Goal: Check status: Check status

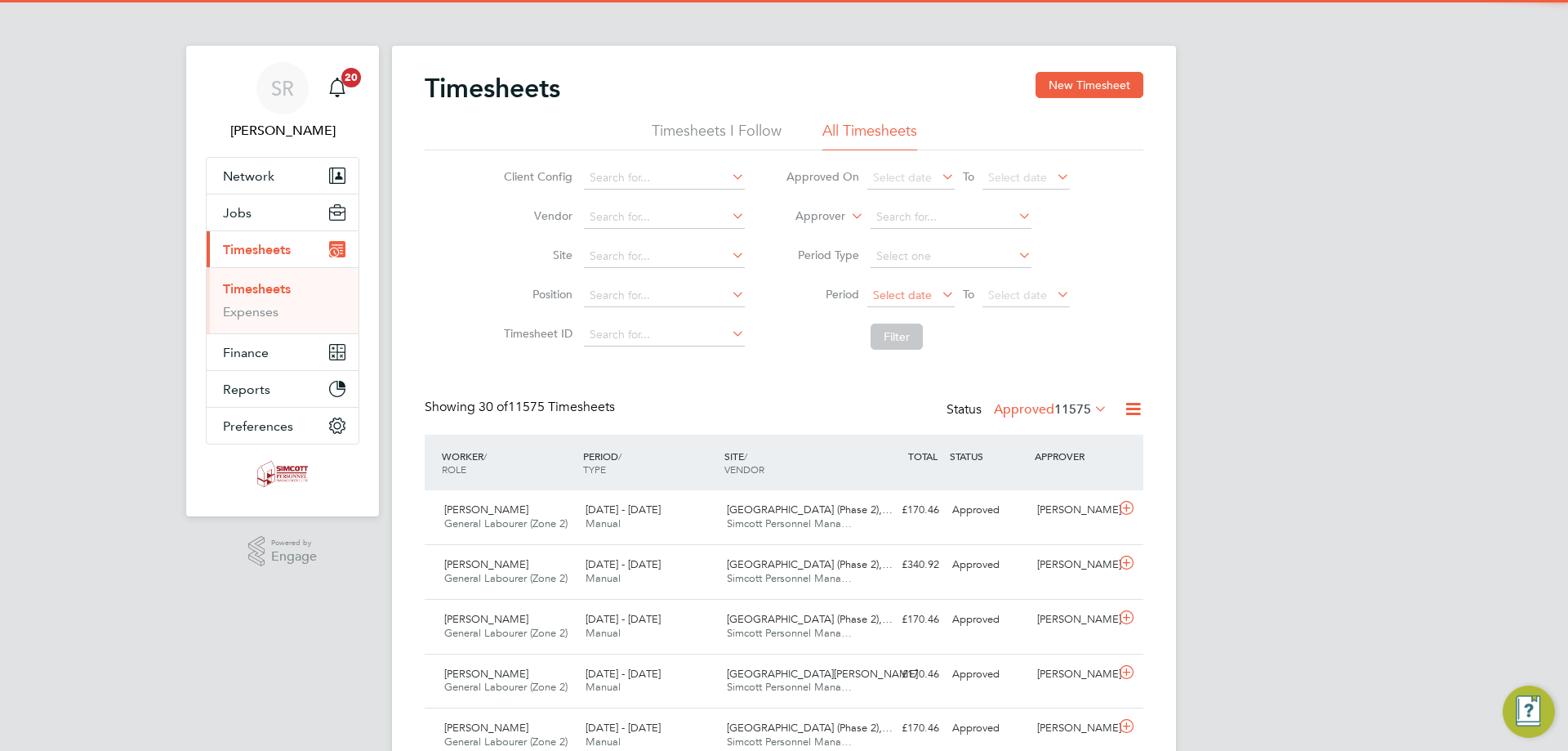
click at [922, 299] on span "Select date" at bounding box center [903, 295] width 58 height 15
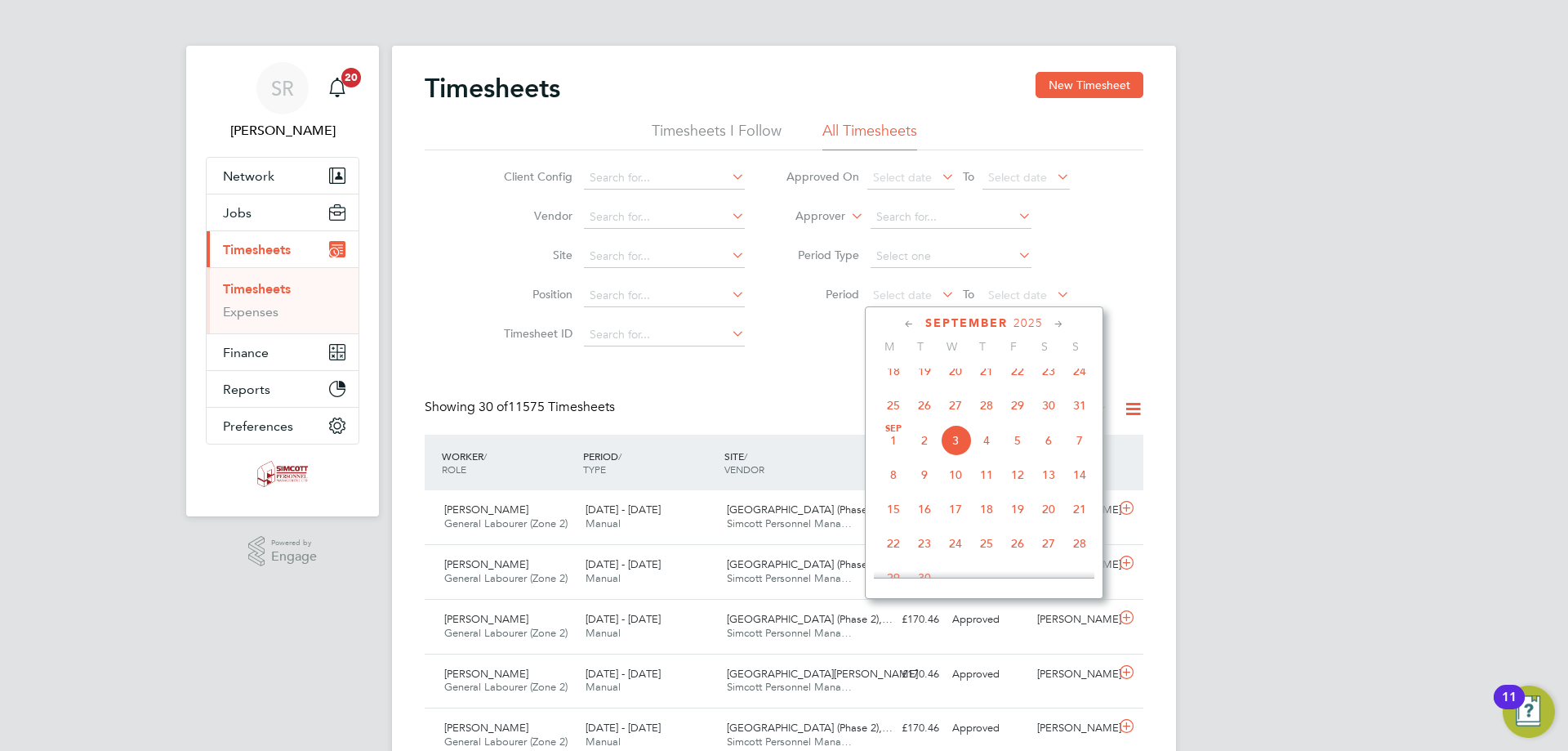
click at [902, 413] on span "25" at bounding box center [894, 406] width 31 height 31
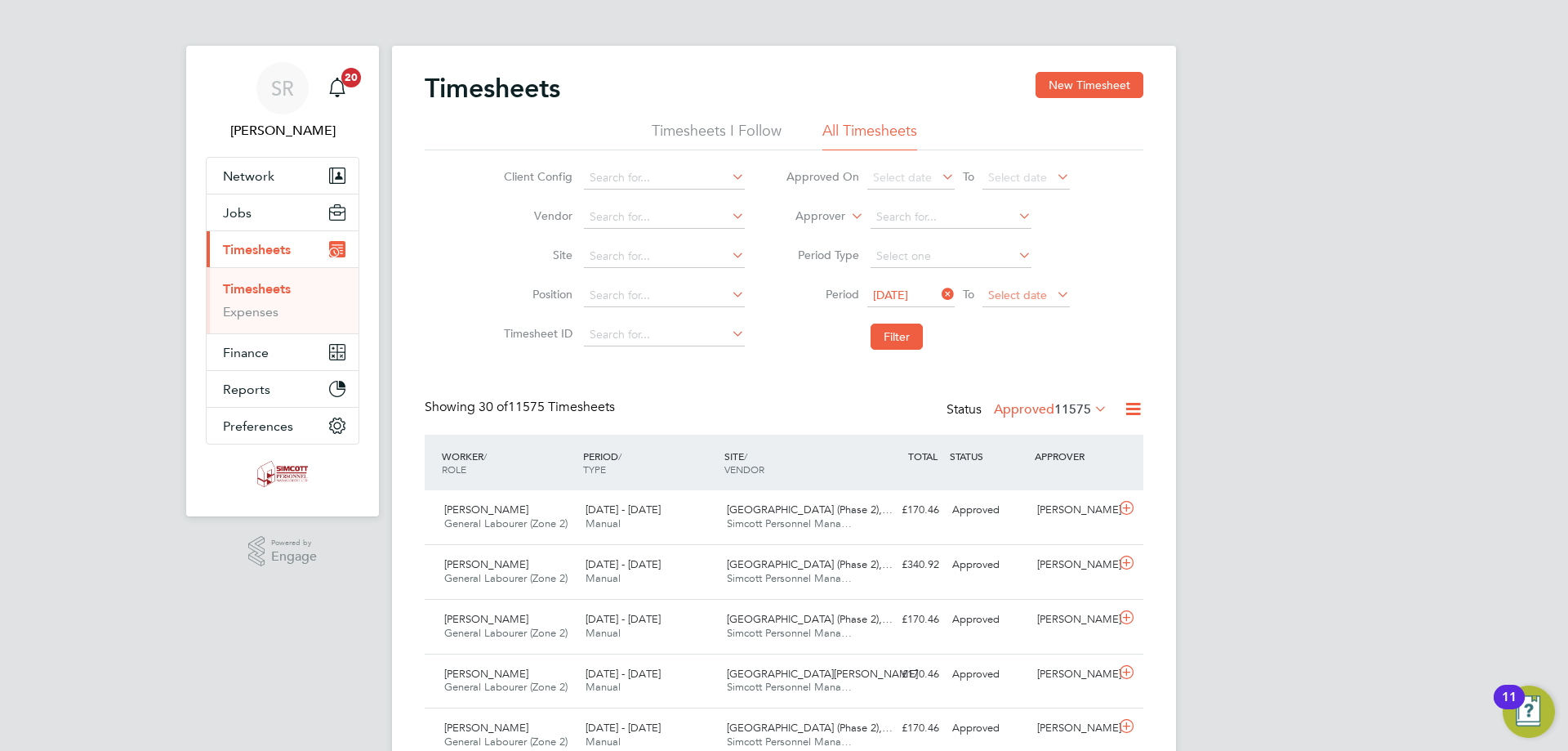
click at [1006, 295] on span "Select date" at bounding box center [1017, 295] width 58 height 15
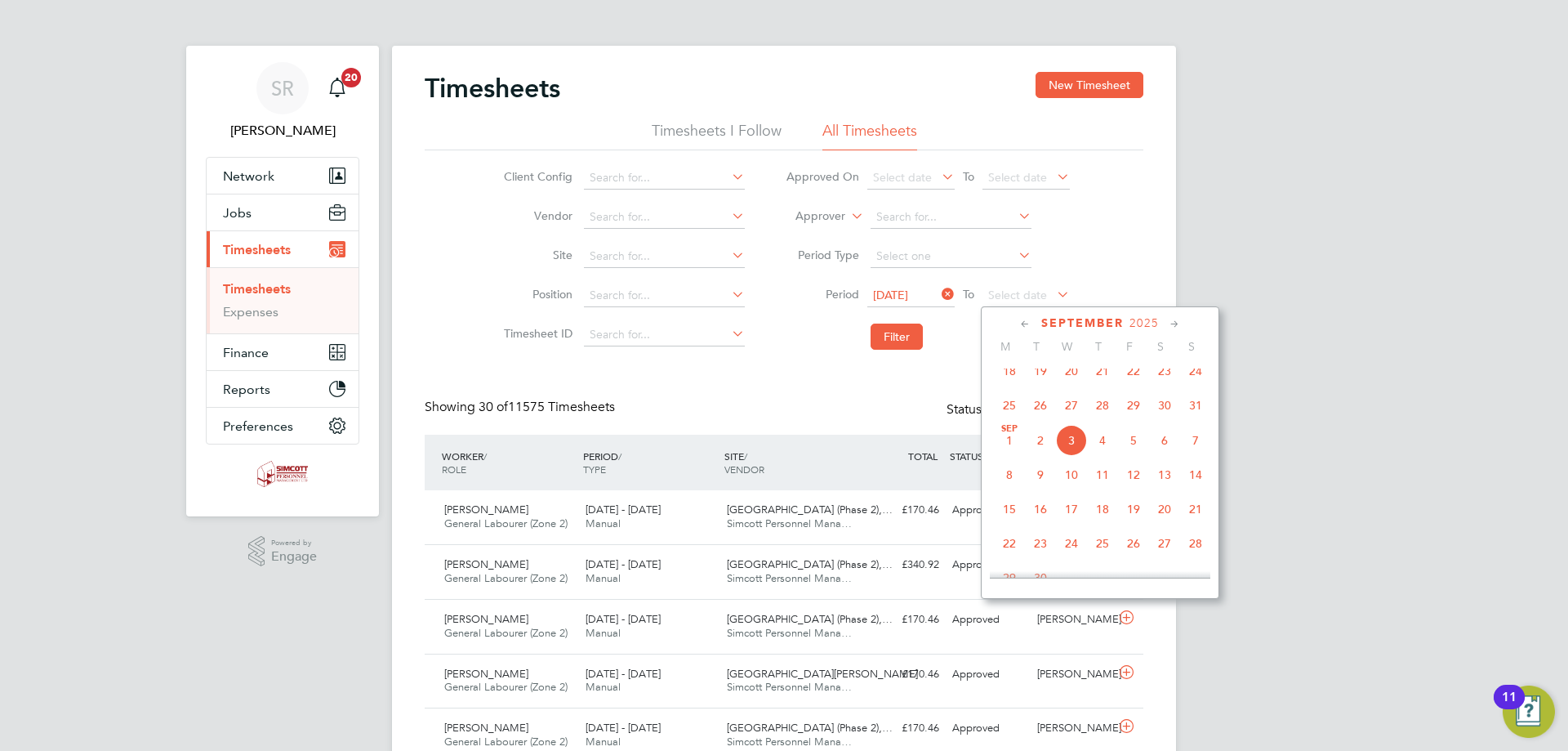
click at [1192, 413] on span "31" at bounding box center [1195, 406] width 31 height 31
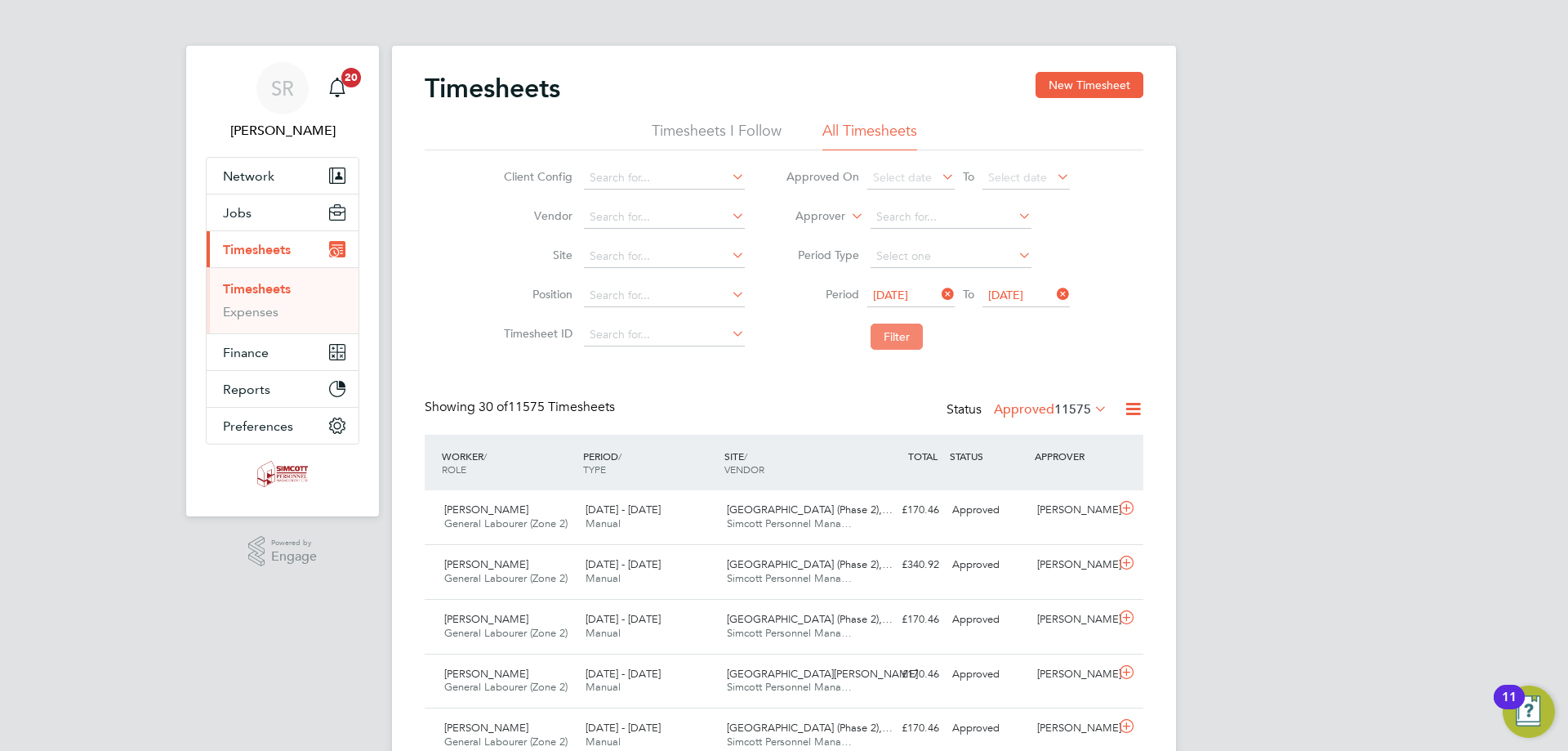
click at [911, 338] on button "Filter" at bounding box center [897, 337] width 53 height 26
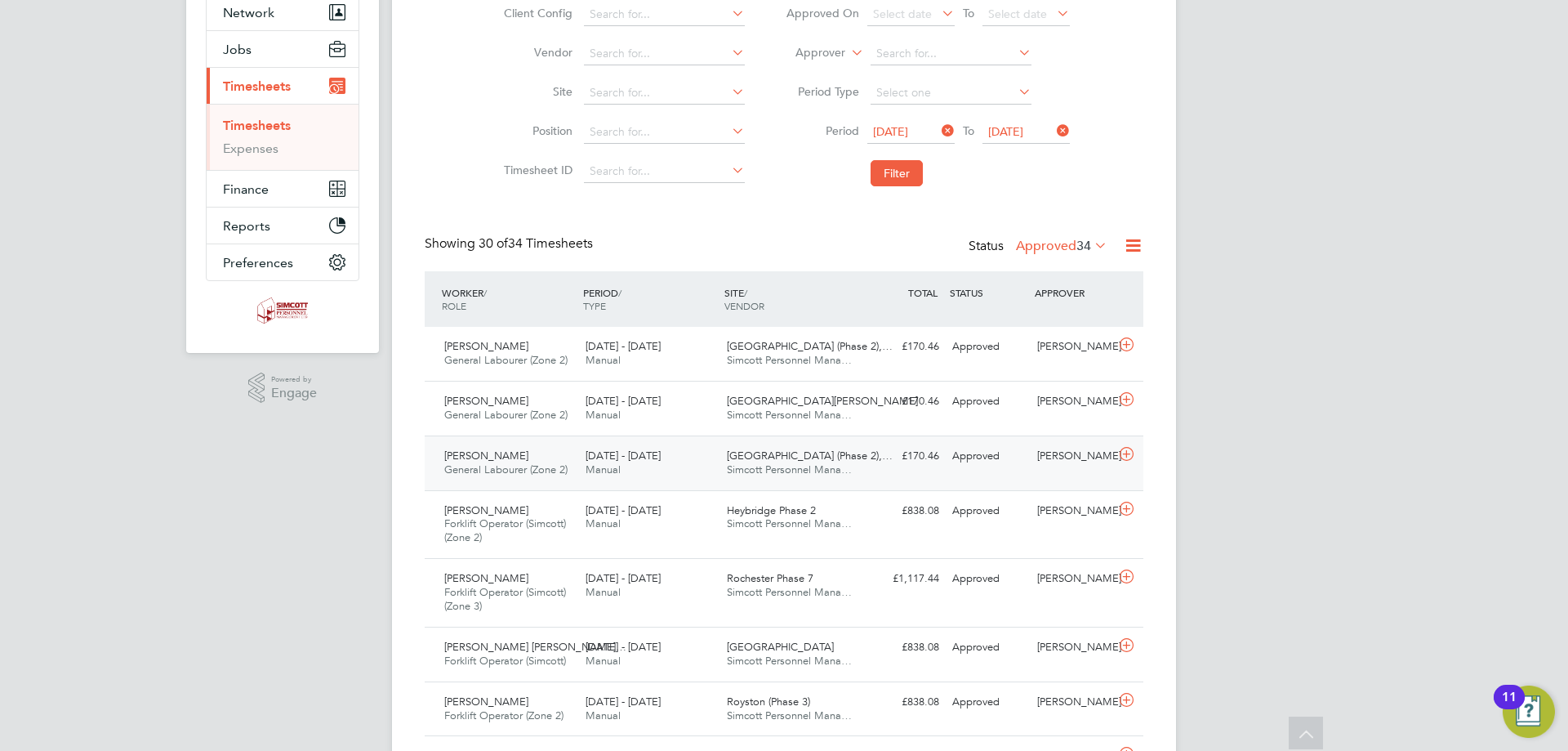
click at [881, 466] on div "£170.46 Approved" at bounding box center [903, 456] width 85 height 27
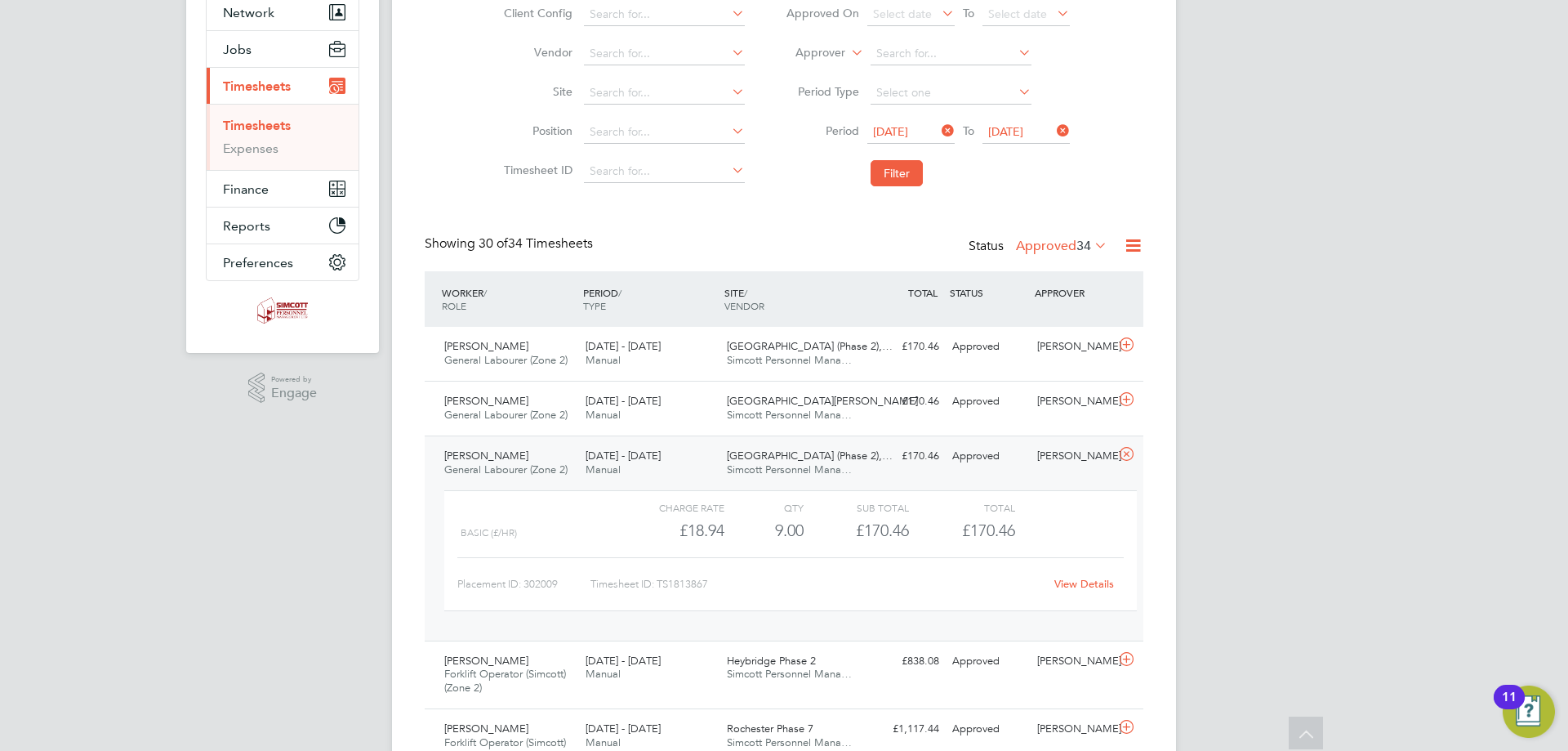
click at [881, 466] on div "£170.46 Approved" at bounding box center [903, 456] width 85 height 27
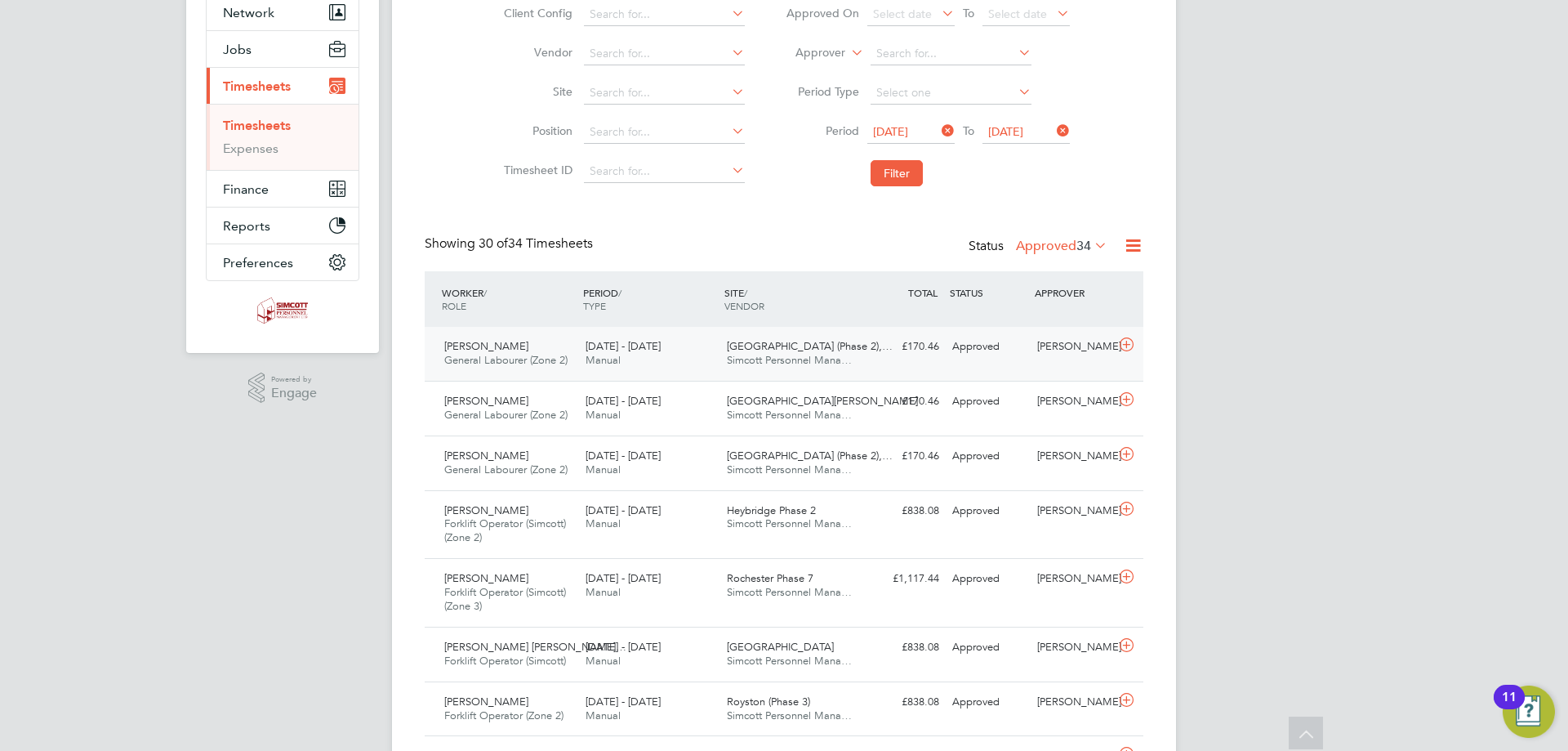
click at [782, 350] on span "[GEOGRAPHIC_DATA] (Phase 2),…" at bounding box center [809, 345] width 165 height 14
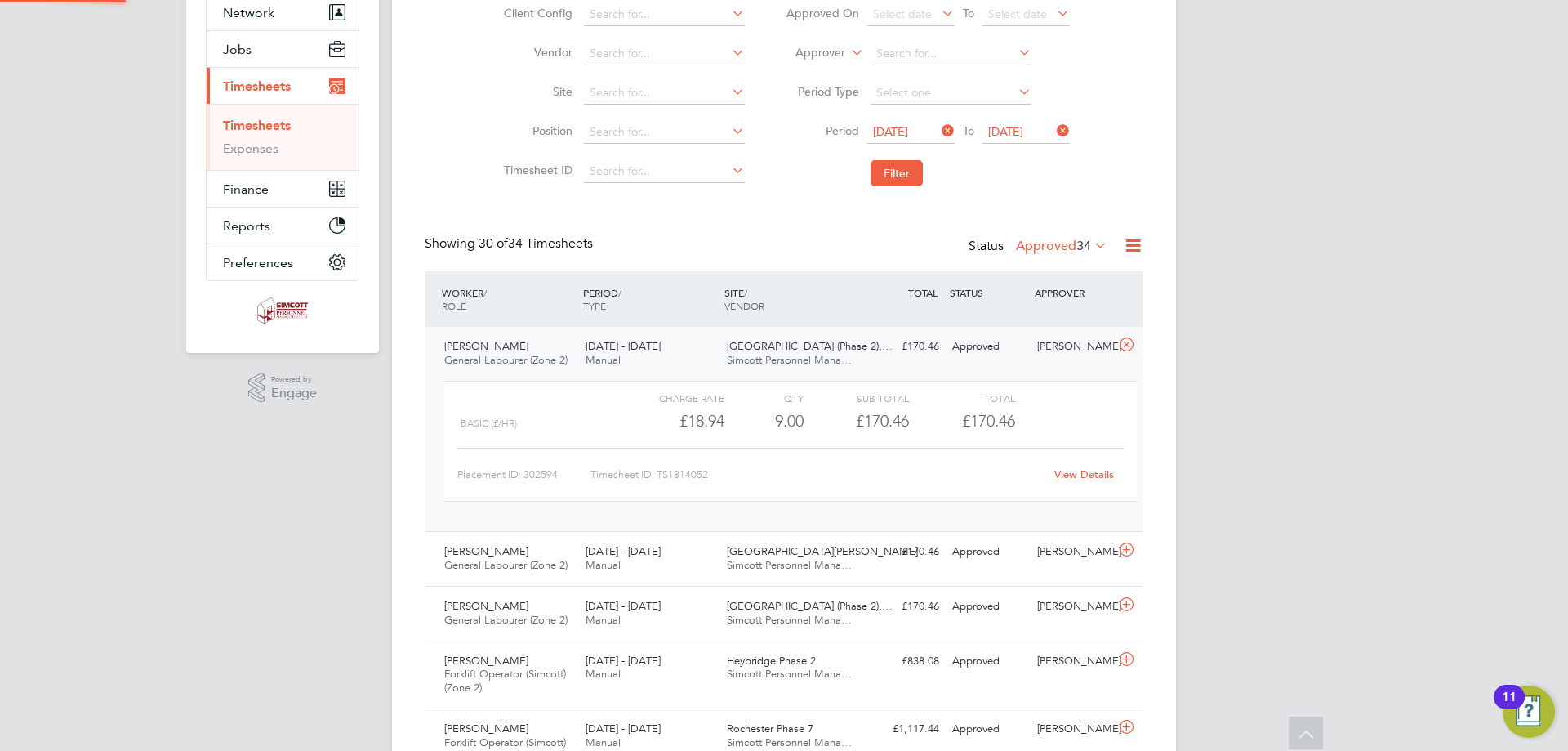
click at [782, 350] on span "[GEOGRAPHIC_DATA] (Phase 2),…" at bounding box center [809, 345] width 165 height 14
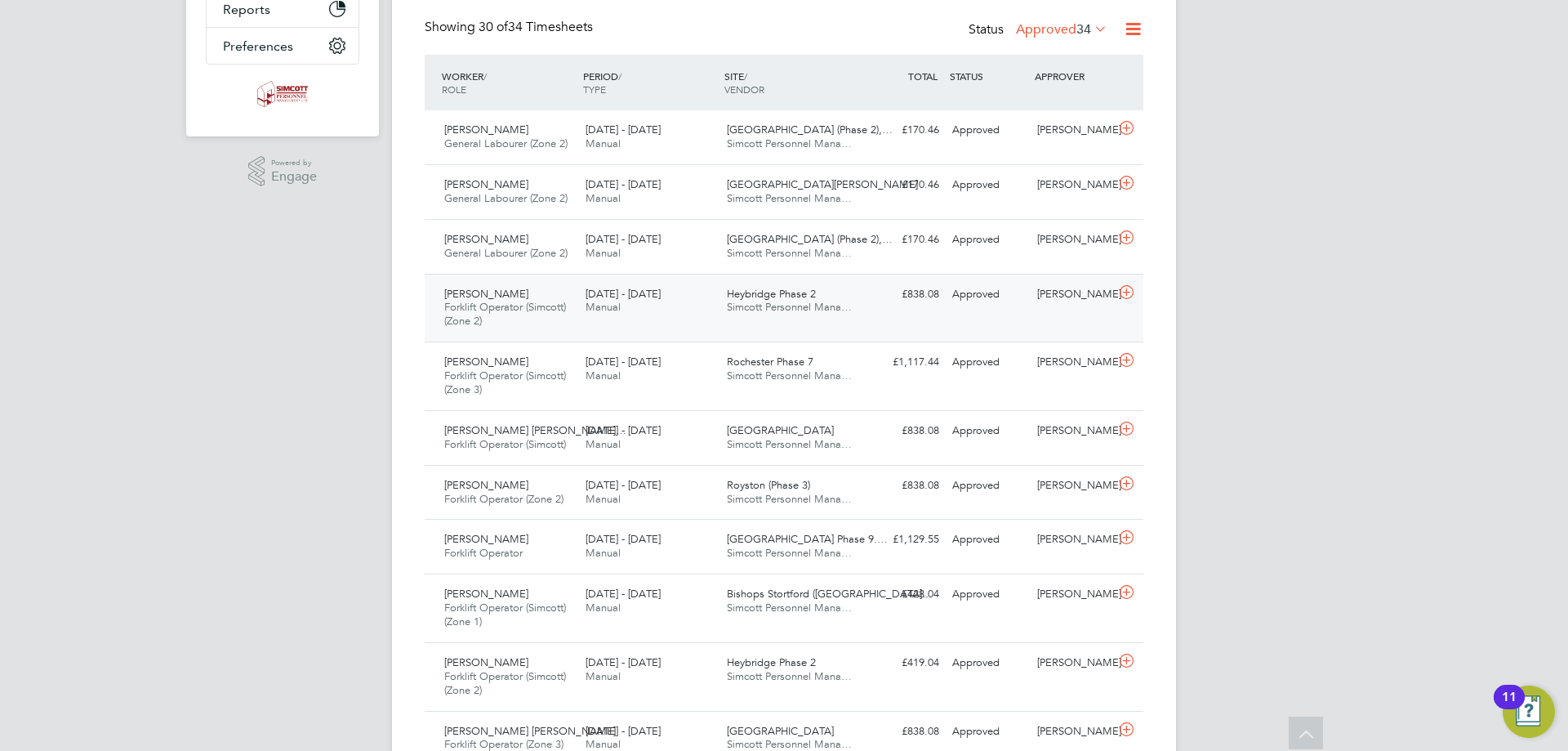
scroll to position [409, 0]
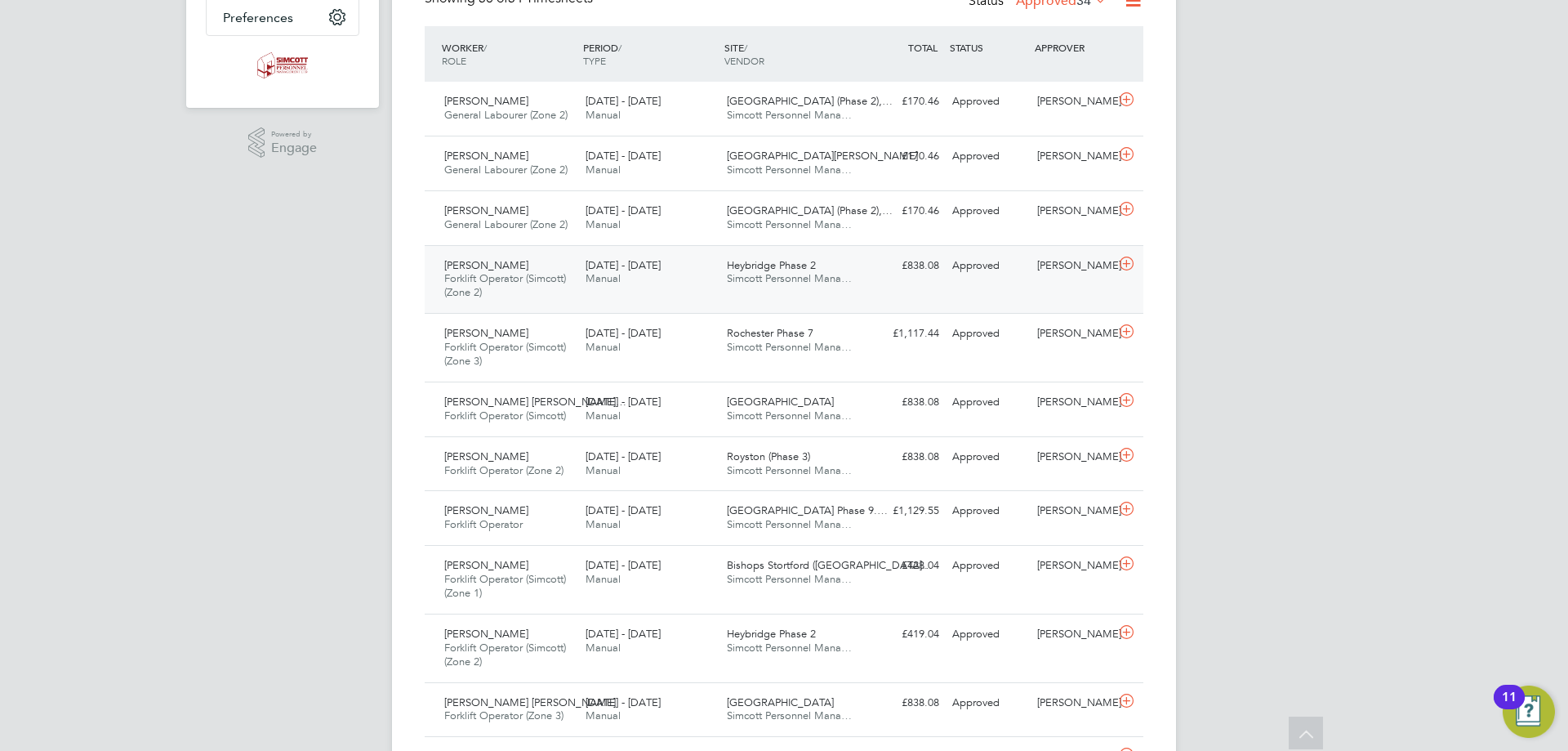
click at [726, 293] on div "Heybridge Phase 2 Simcott Personnel Mana…" at bounding box center [791, 272] width 141 height 41
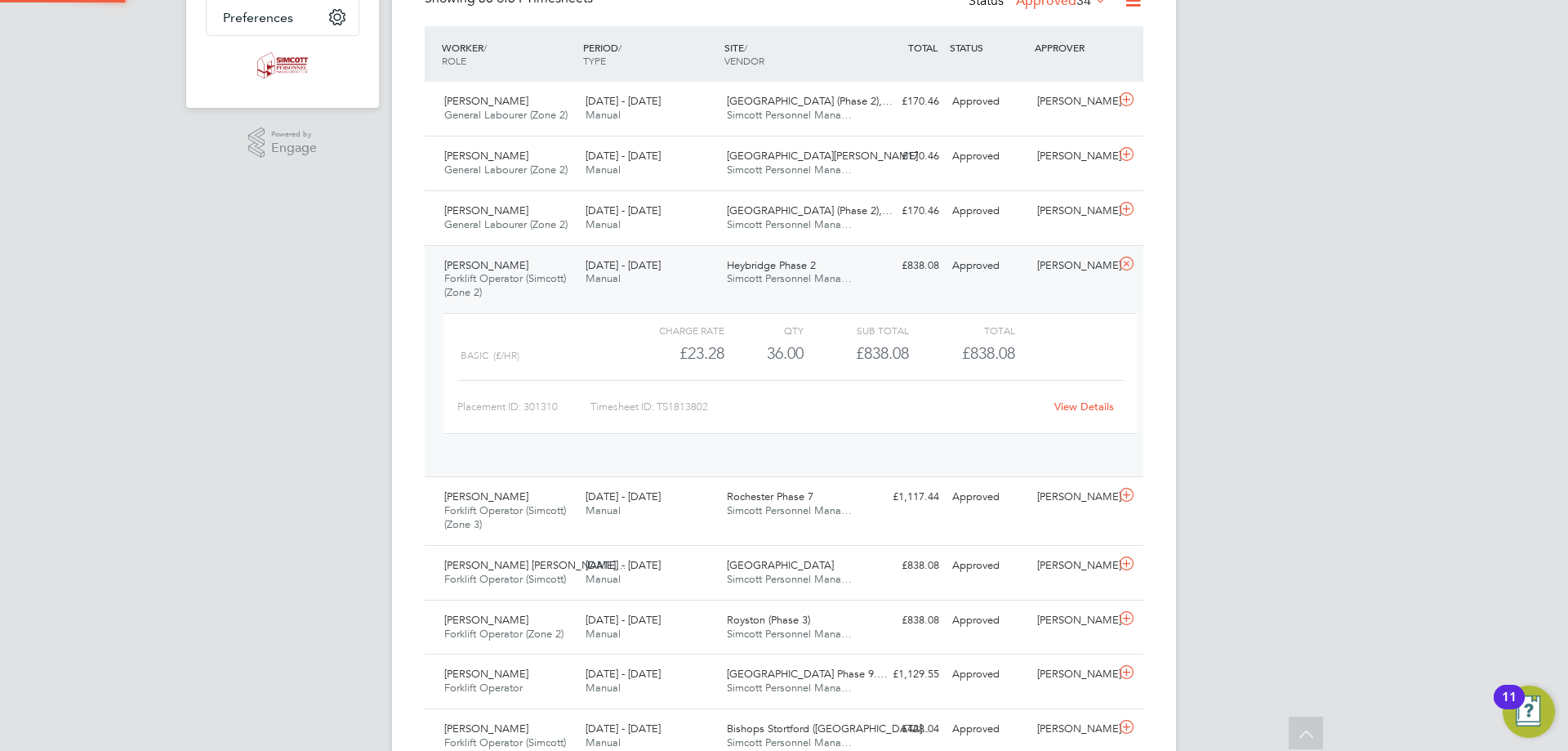
scroll to position [28, 160]
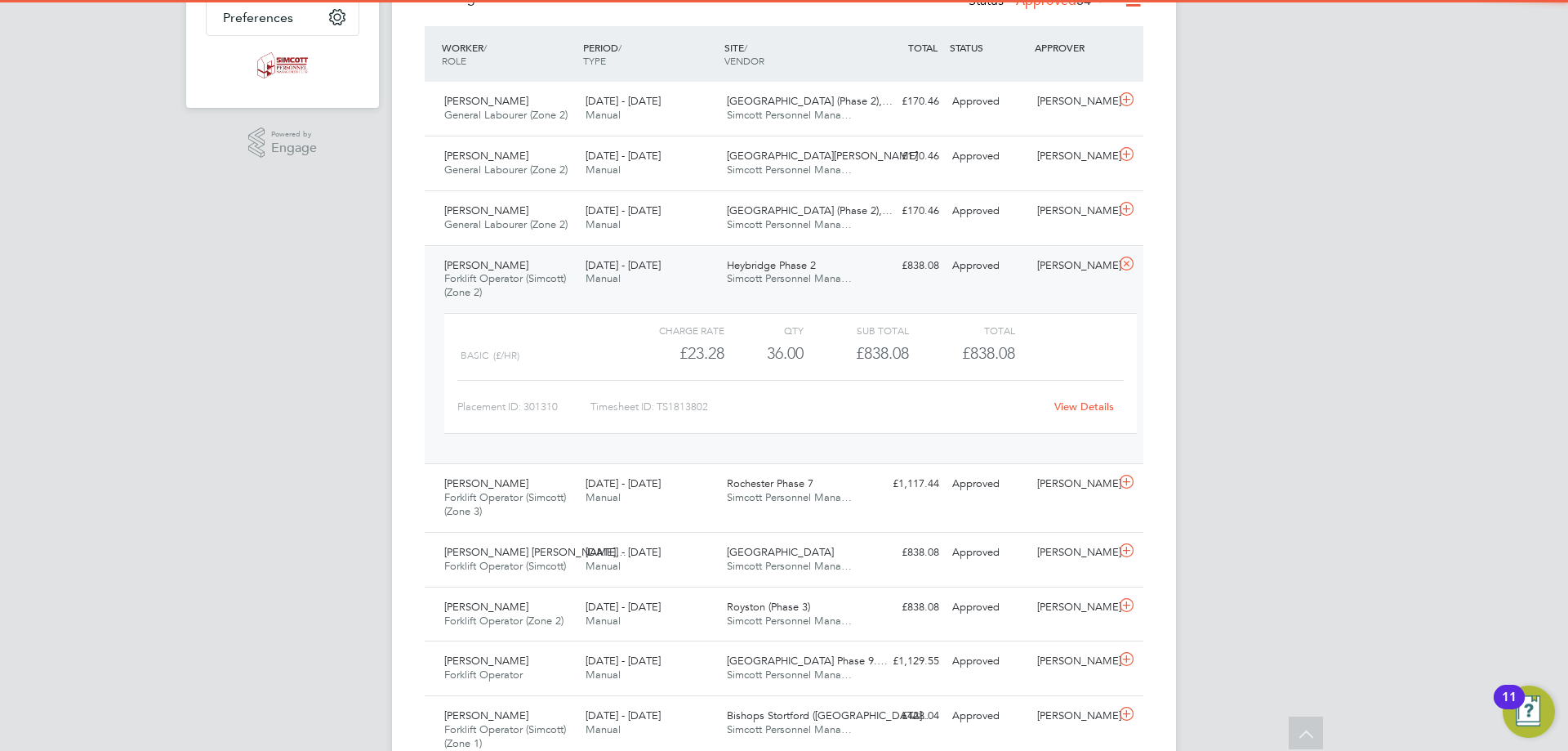
click at [726, 293] on div "Heybridge Phase 2 Simcott Personnel Mana…" at bounding box center [791, 272] width 141 height 41
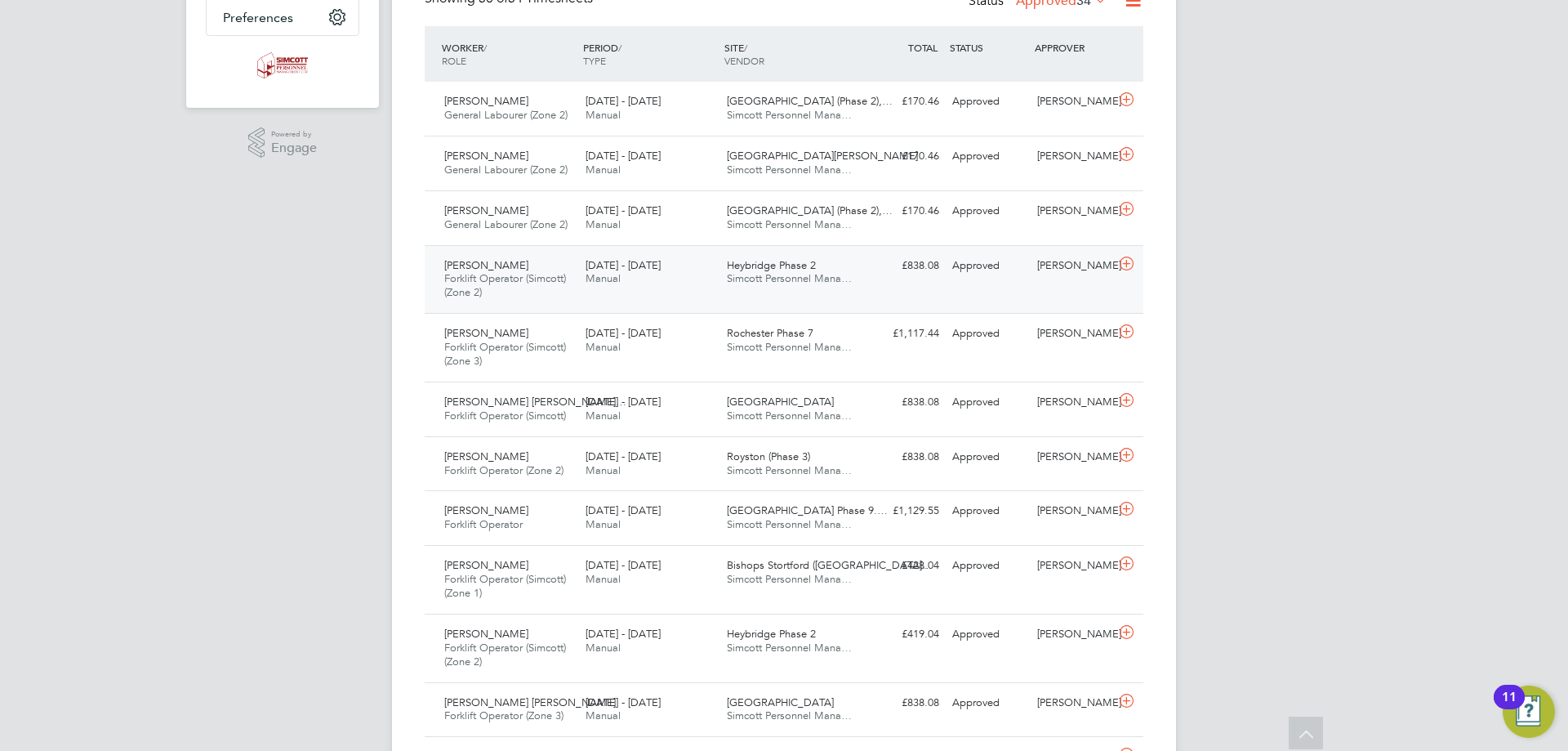
click at [848, 293] on div "[PERSON_NAME] Forklift Operator (Simcott) (Zone 2) [DATE] - [DATE] [DATE] - [DA…" at bounding box center [784, 279] width 719 height 69
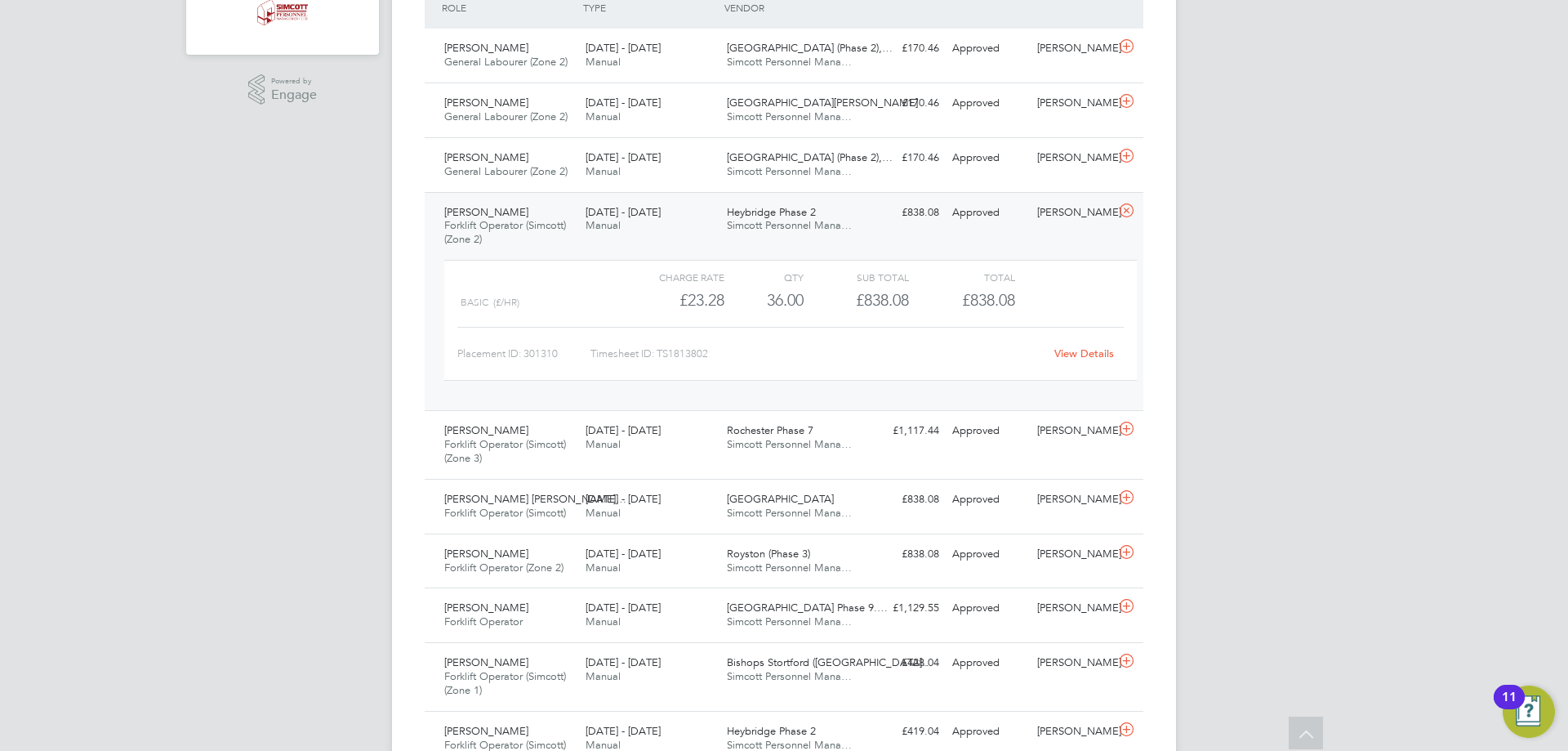
scroll to position [490, 0]
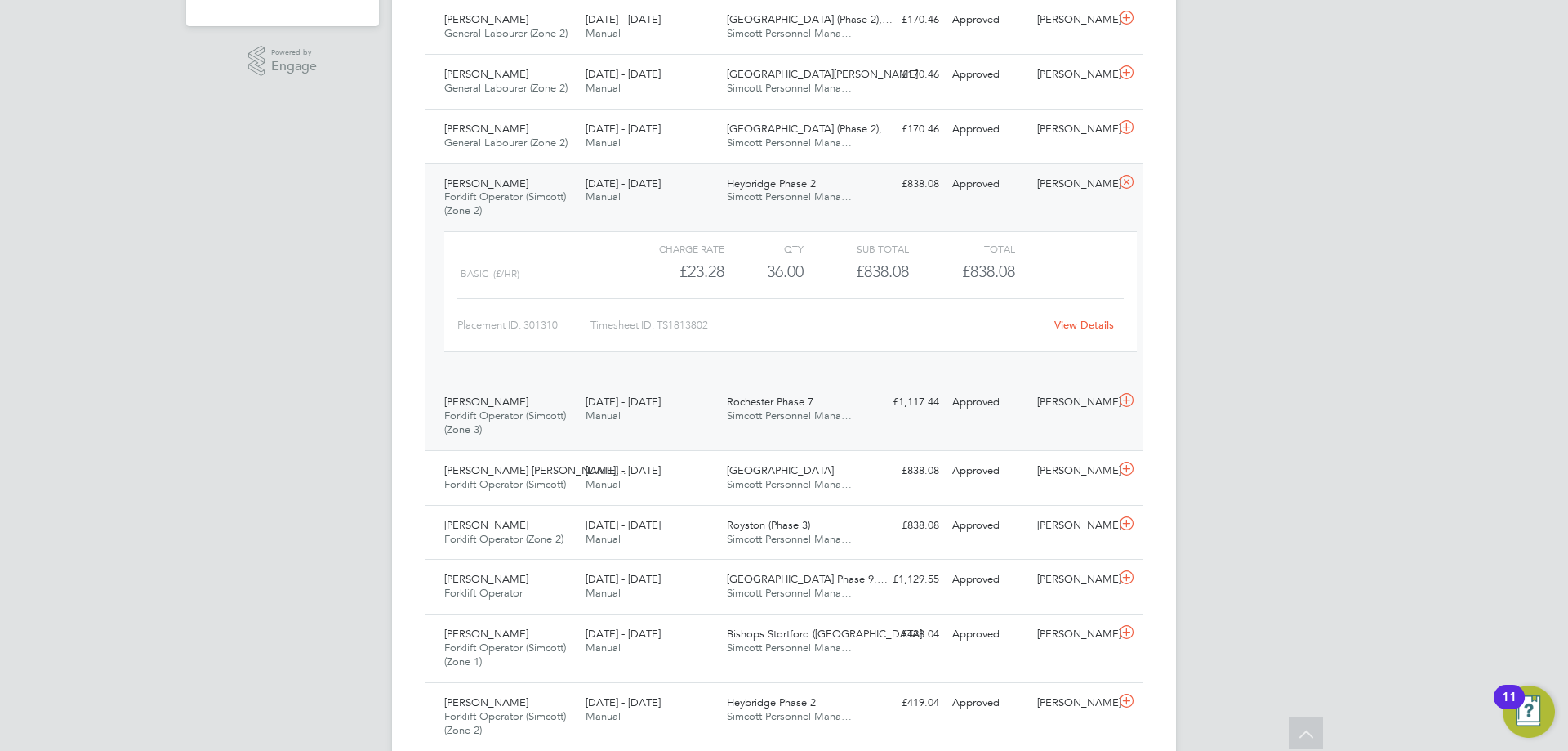
click at [652, 426] on div "[DATE] - [DATE] Manual" at bounding box center [649, 410] width 141 height 41
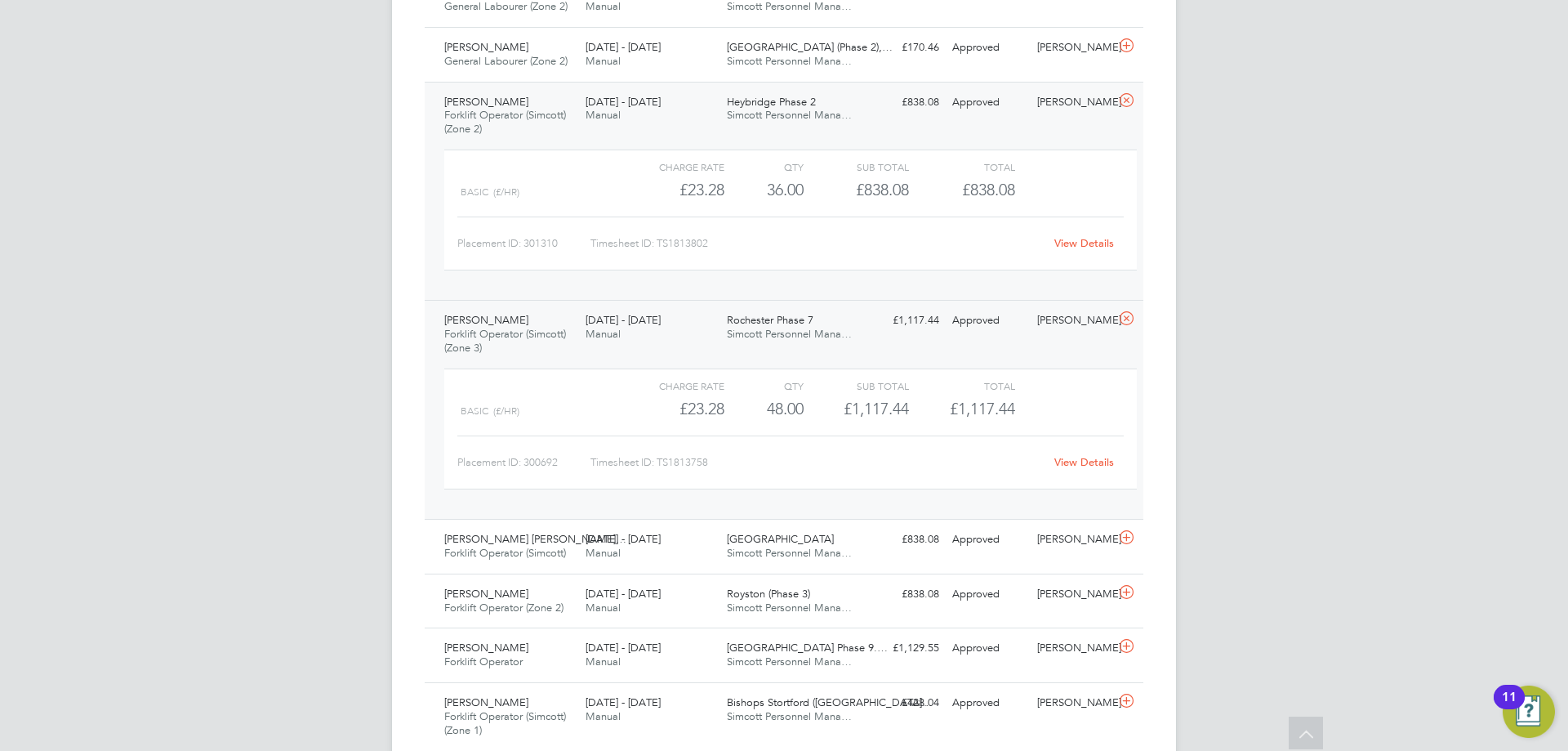
scroll to position [654, 0]
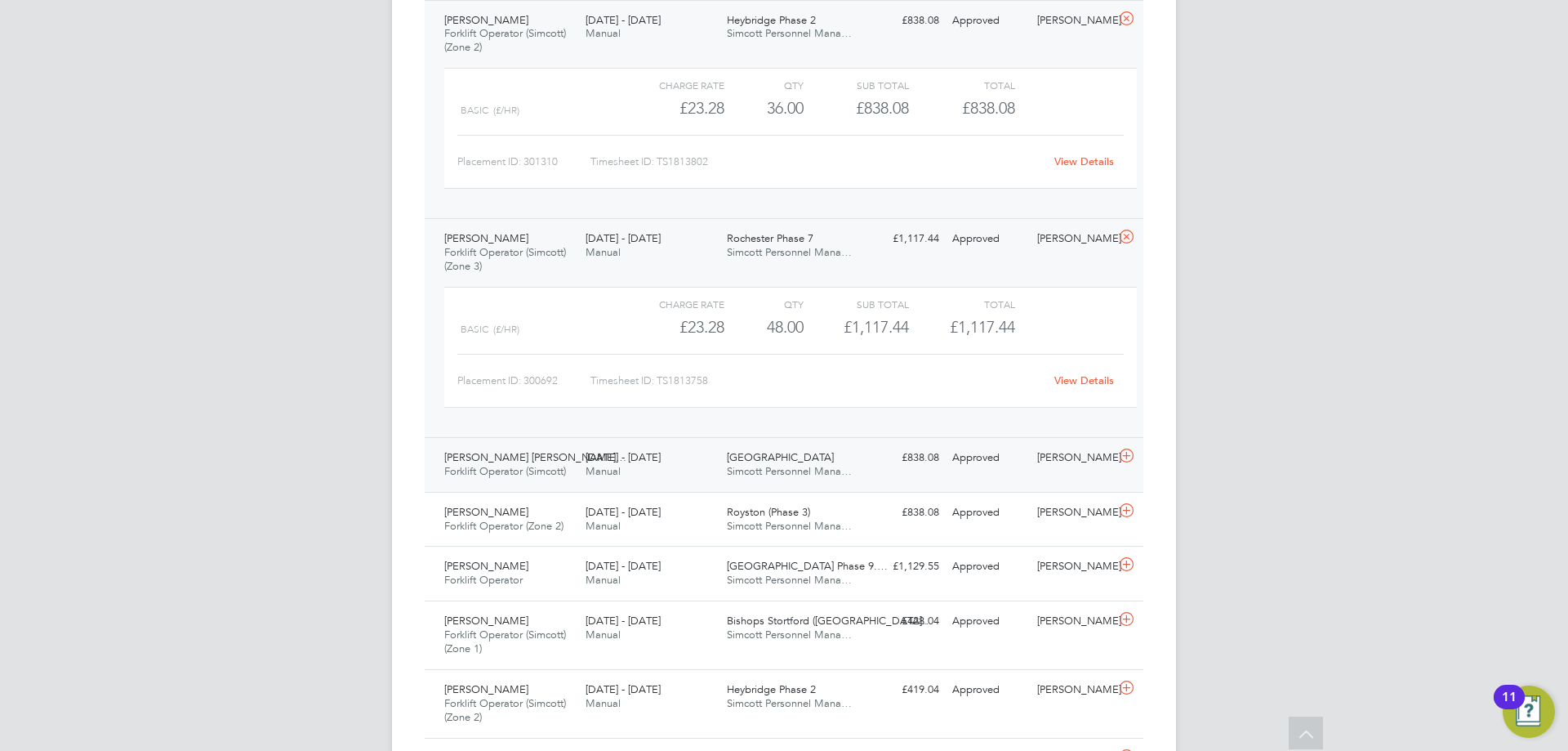
click at [680, 462] on div "[DATE] - [DATE] Manual" at bounding box center [649, 465] width 141 height 41
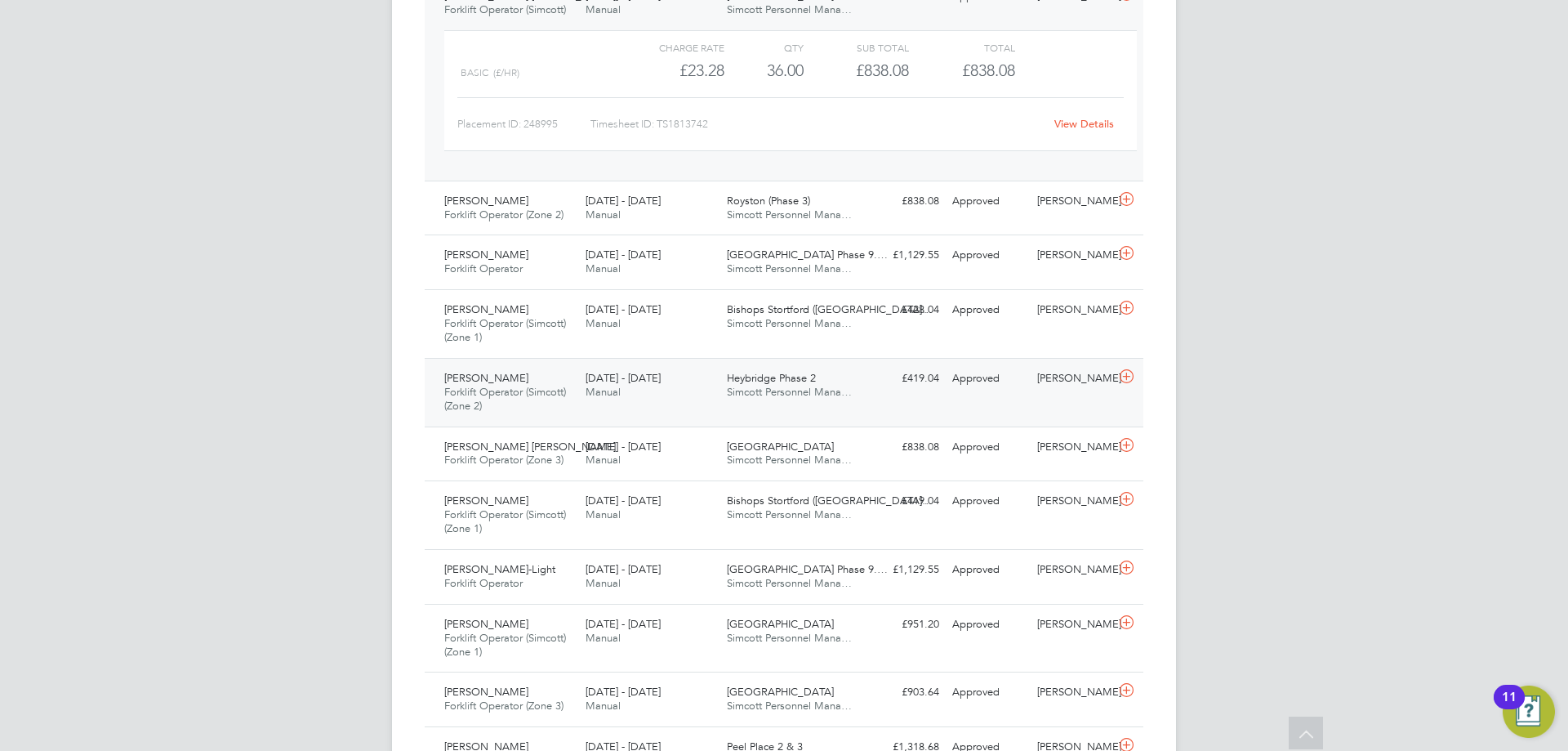
scroll to position [1144, 0]
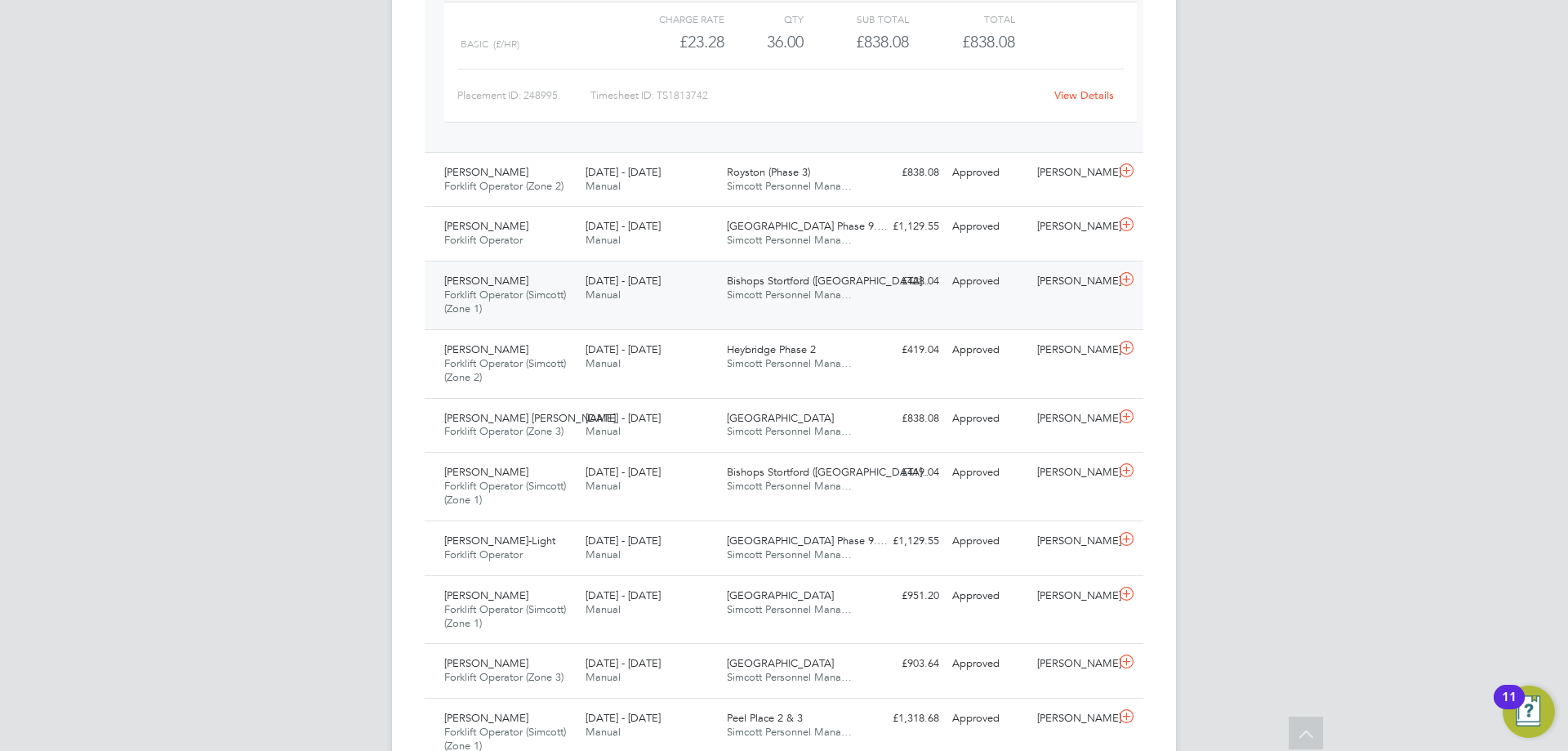
click at [629, 296] on div "[DATE] - [DATE] Manual" at bounding box center [649, 288] width 141 height 41
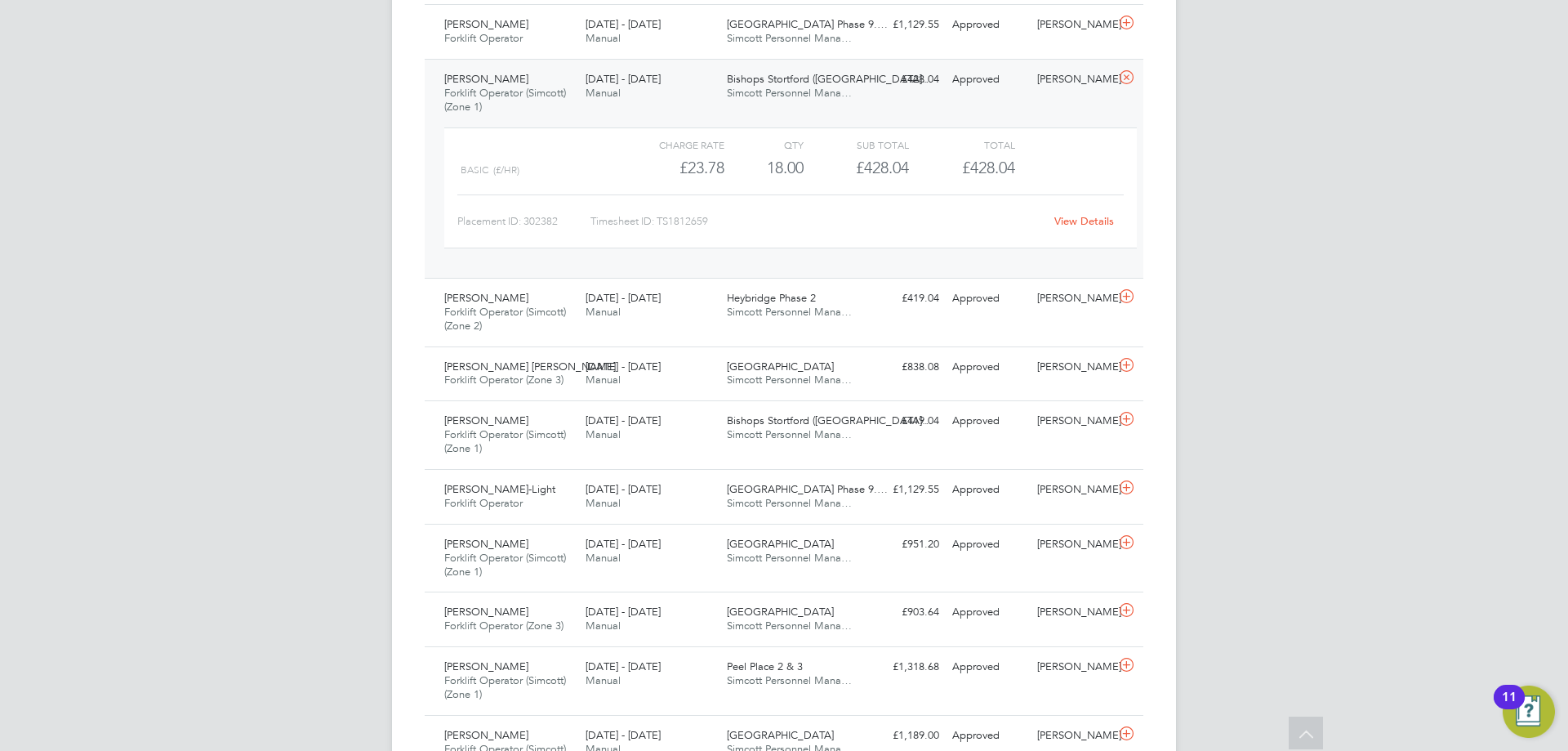
scroll to position [1388, 0]
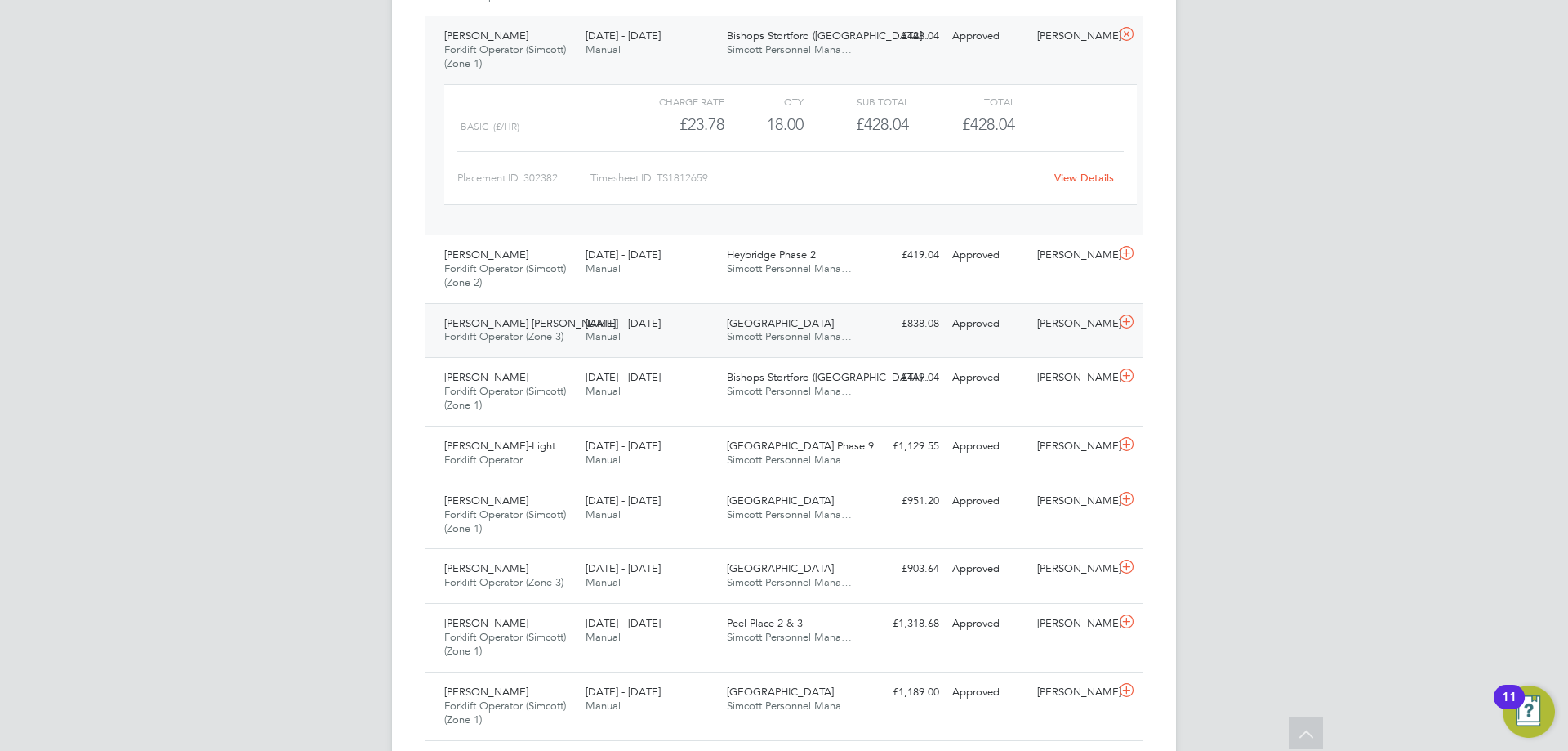
click at [637, 334] on div "[DATE] - [DATE] Manual" at bounding box center [649, 331] width 141 height 41
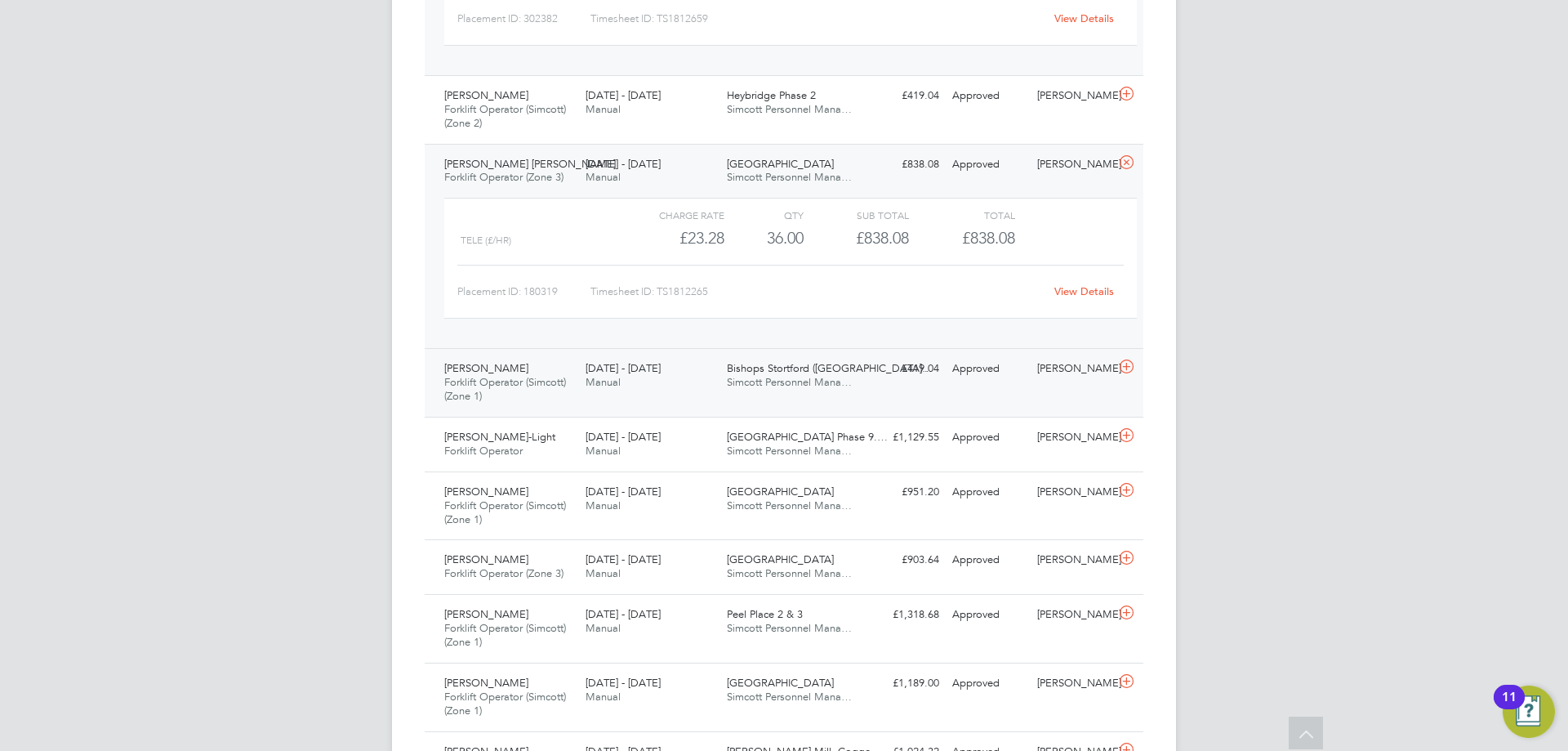
scroll to position [1552, 0]
click at [609, 379] on span "Manual" at bounding box center [603, 377] width 35 height 14
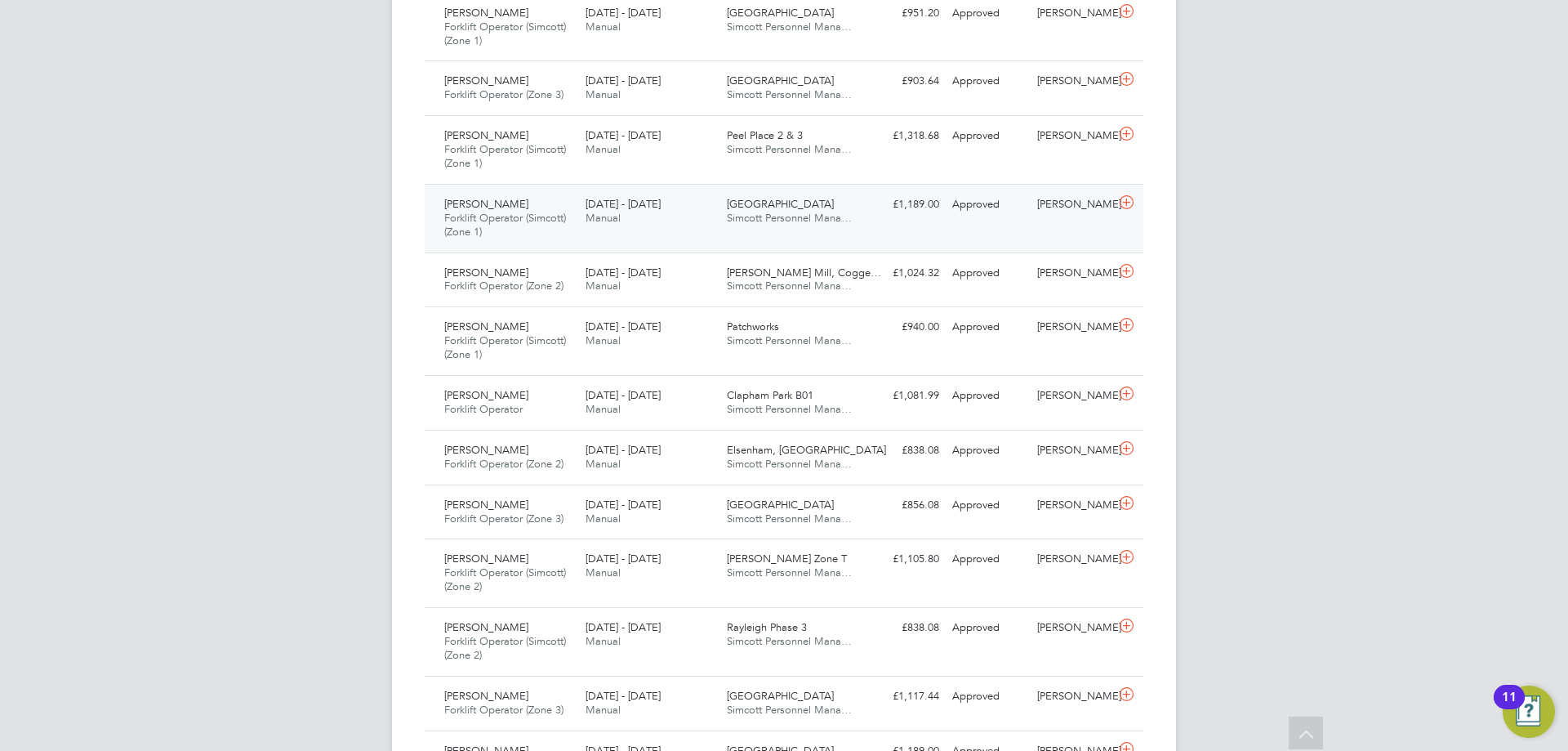
scroll to position [2205, 0]
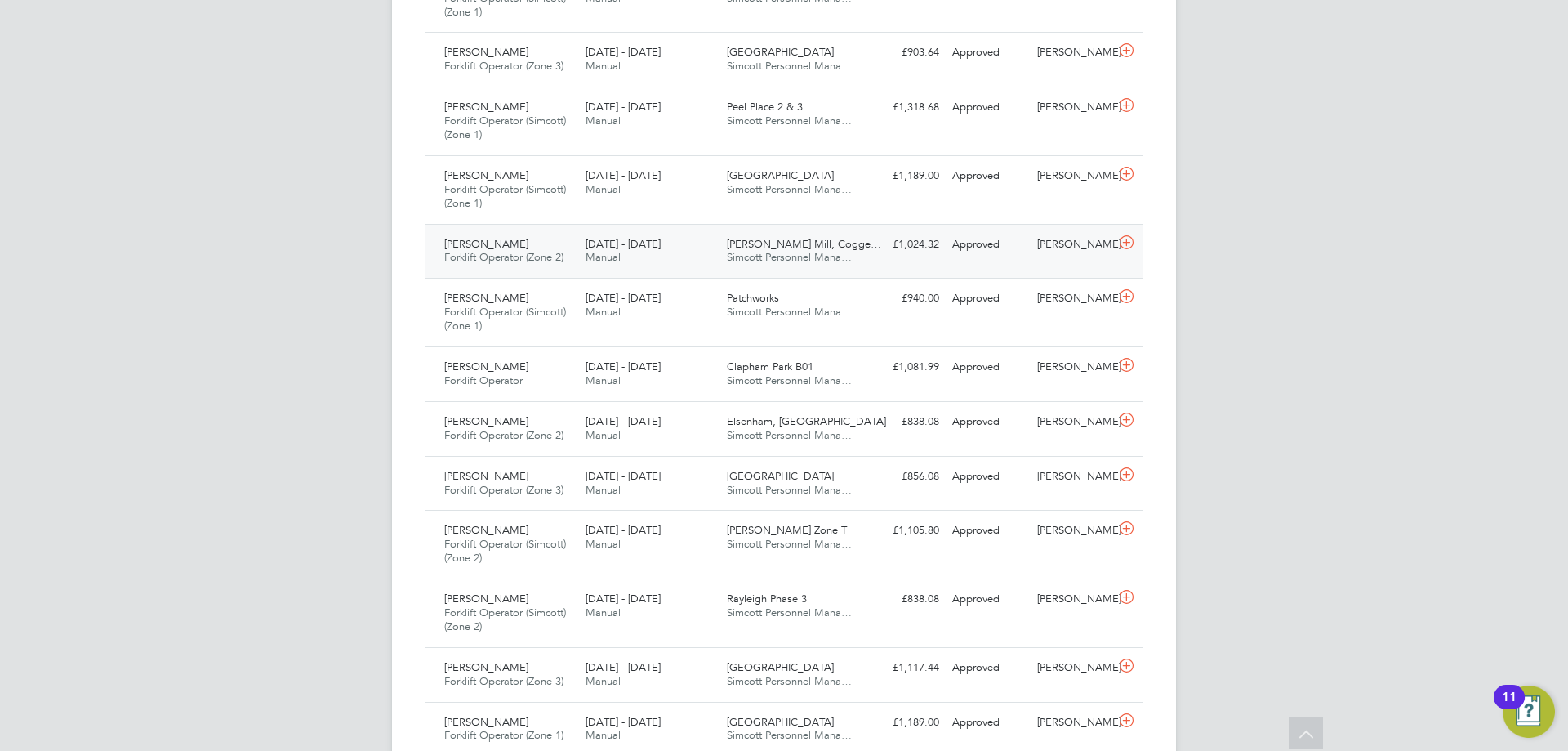
click at [579, 273] on div "[PERSON_NAME] Forklift Operator (Zone 2) [DATE] - [DATE] [DATE] - [DATE] Manual…" at bounding box center [784, 251] width 719 height 54
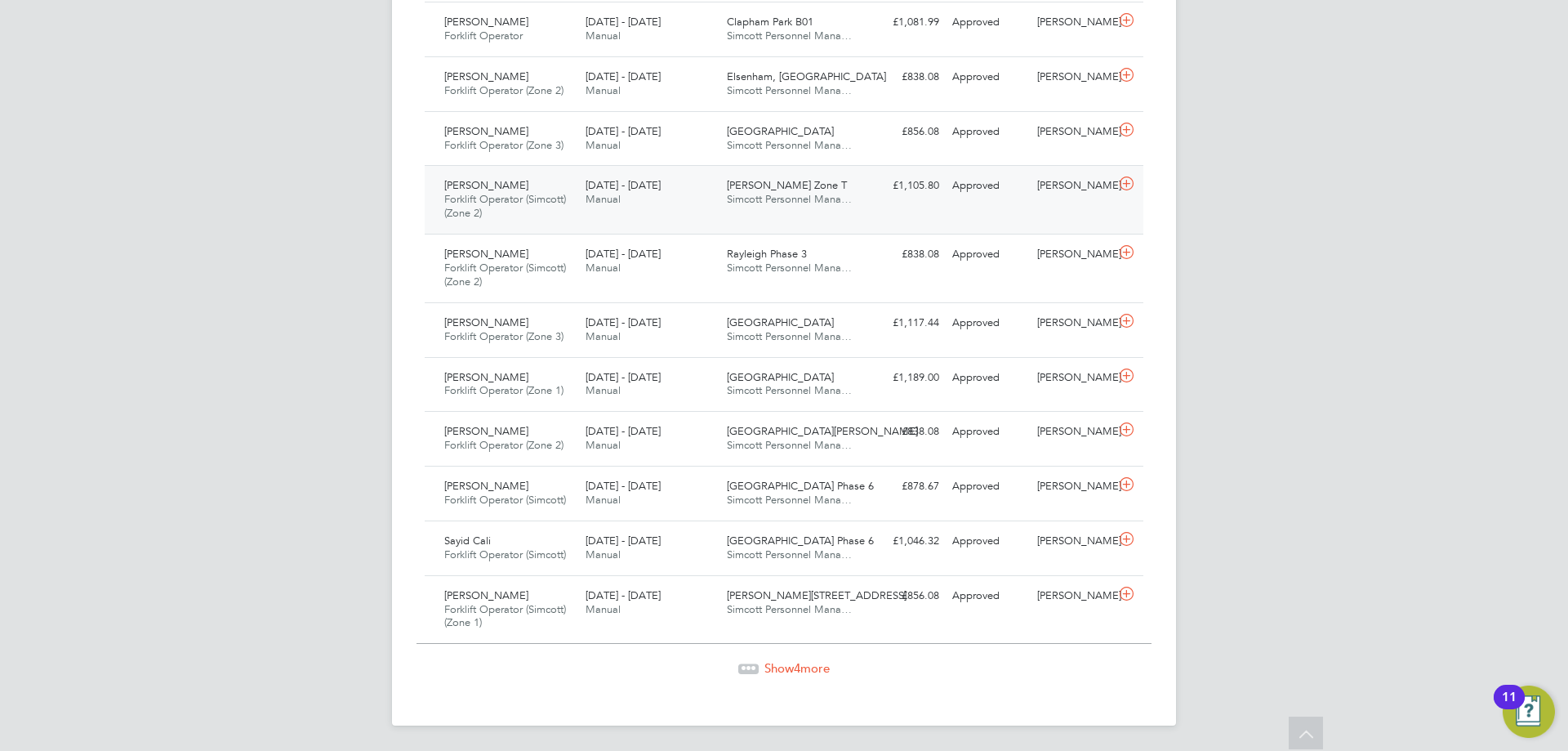
scroll to position [2701, 0]
click at [554, 336] on span "Forklift Operator (Zone 3)" at bounding box center [504, 336] width 120 height 14
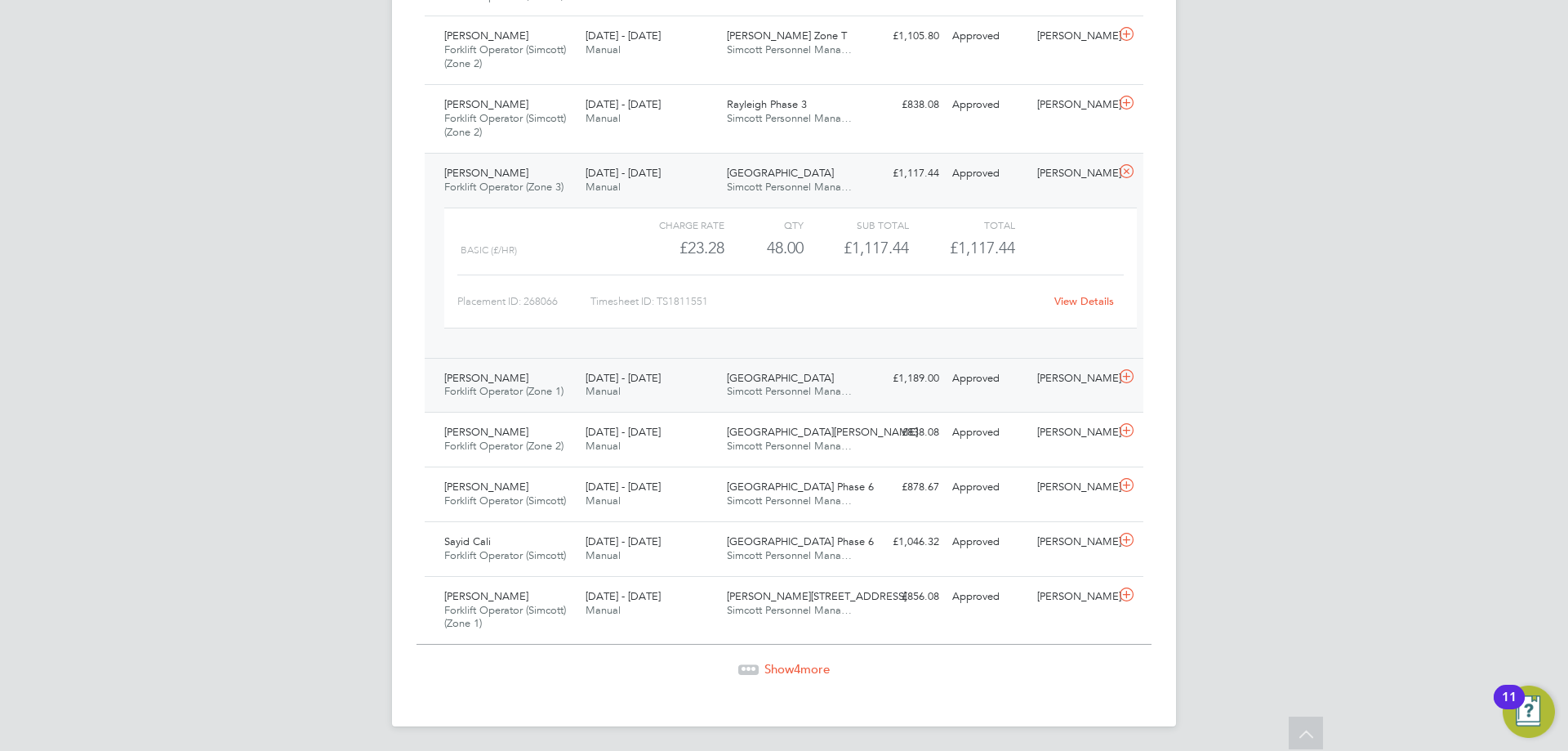
scroll to position [2851, 0]
click at [624, 371] on span "[DATE] - [DATE]" at bounding box center [623, 376] width 75 height 14
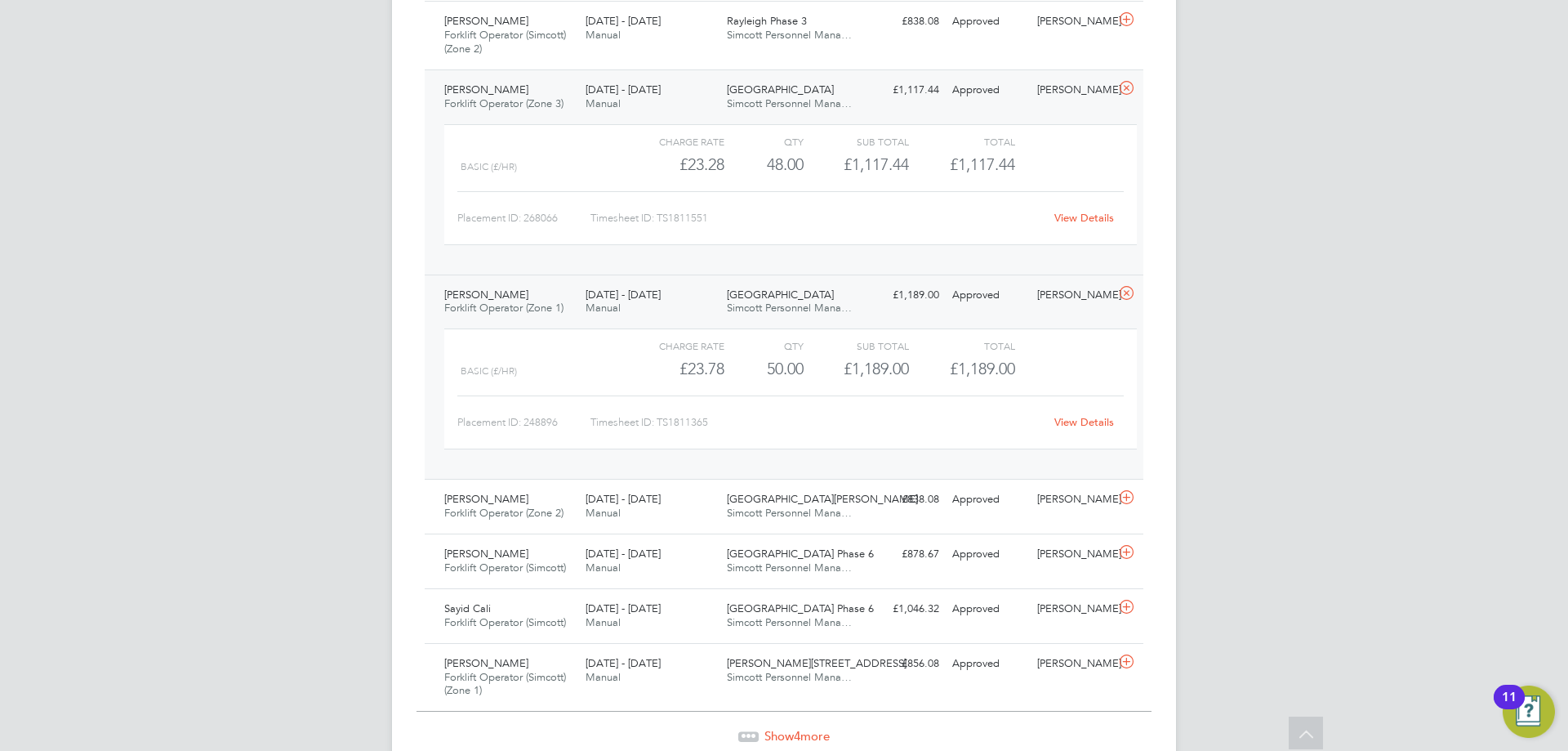
scroll to position [3002, 0]
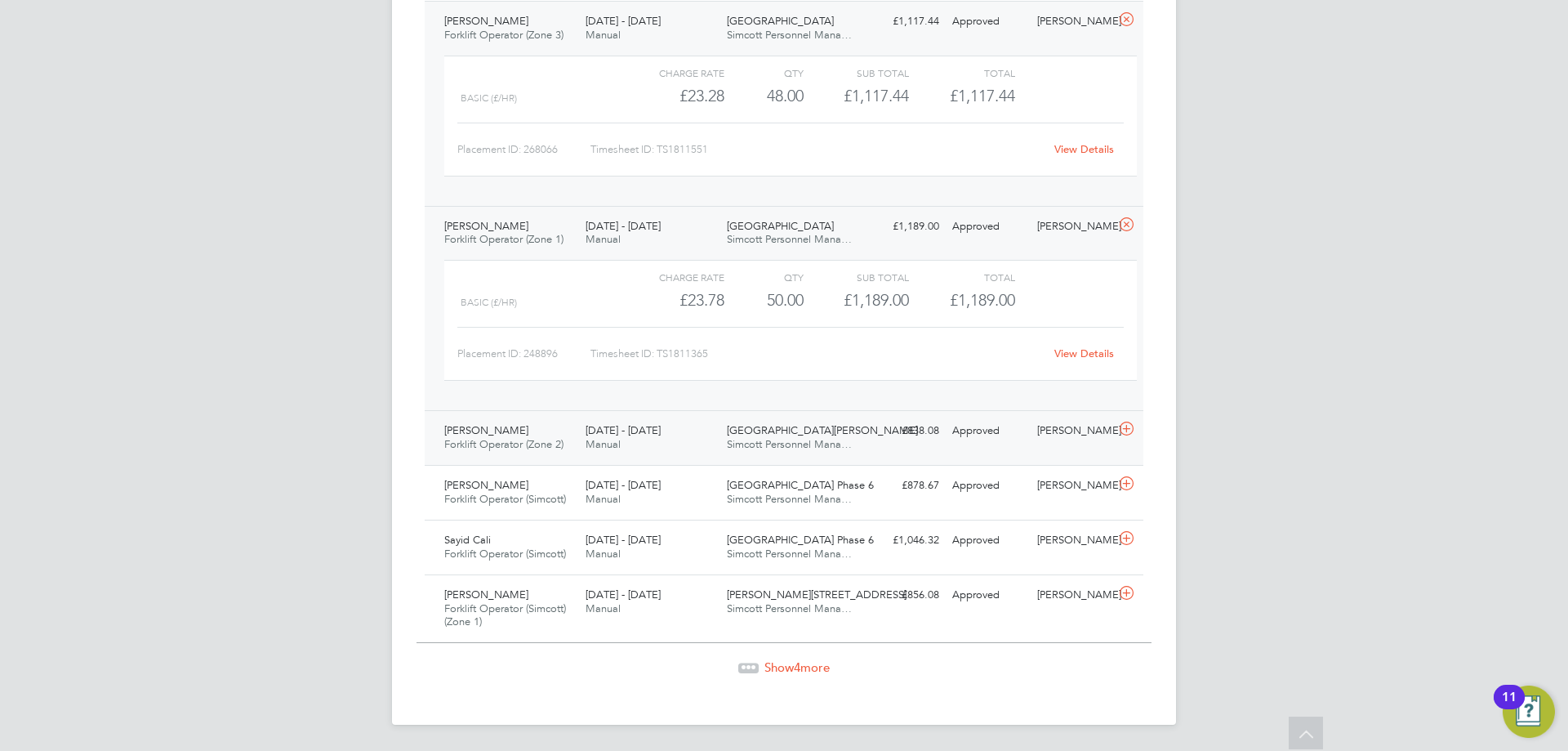
click at [632, 439] on div "[DATE] - [DATE] Manual" at bounding box center [649, 438] width 141 height 41
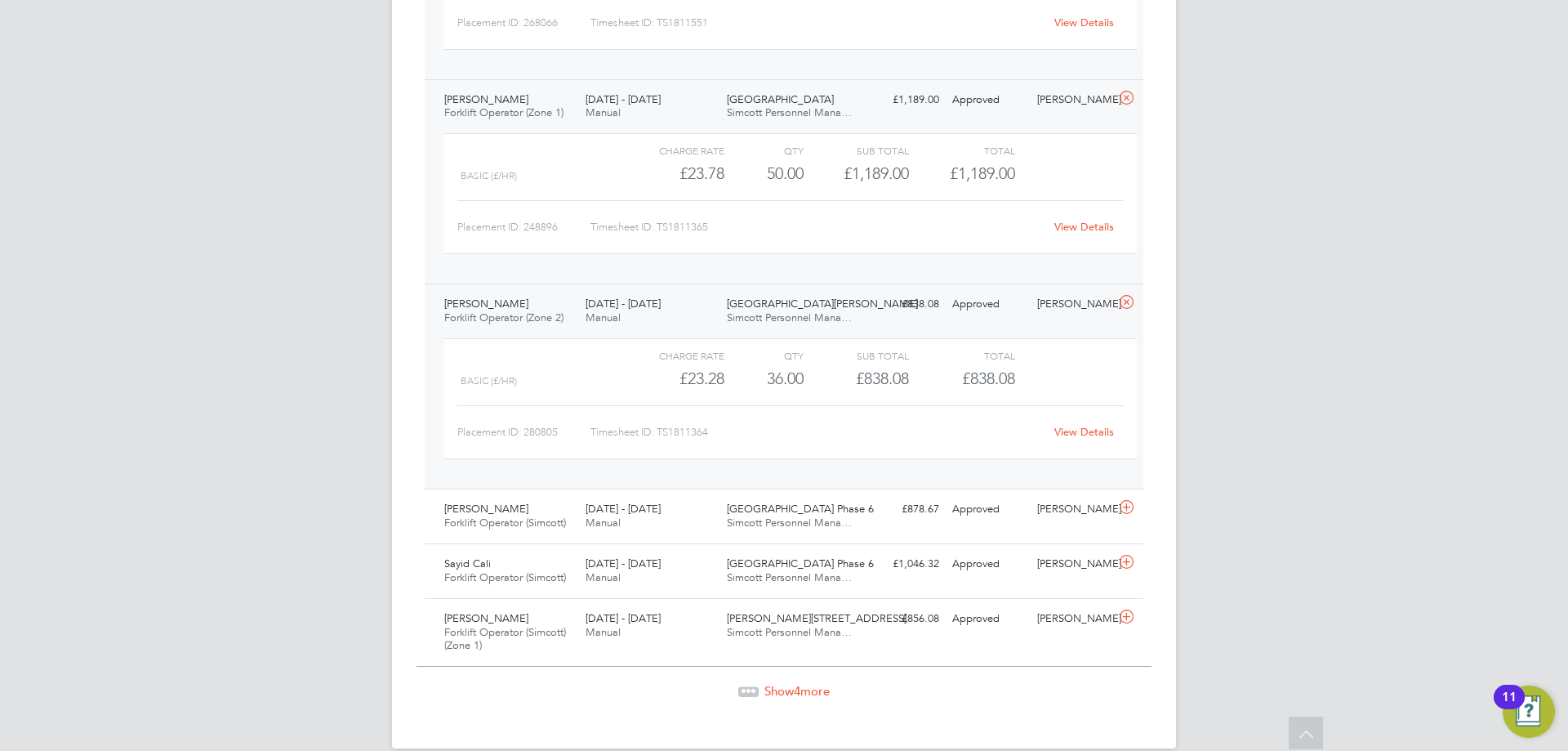
scroll to position [3152, 0]
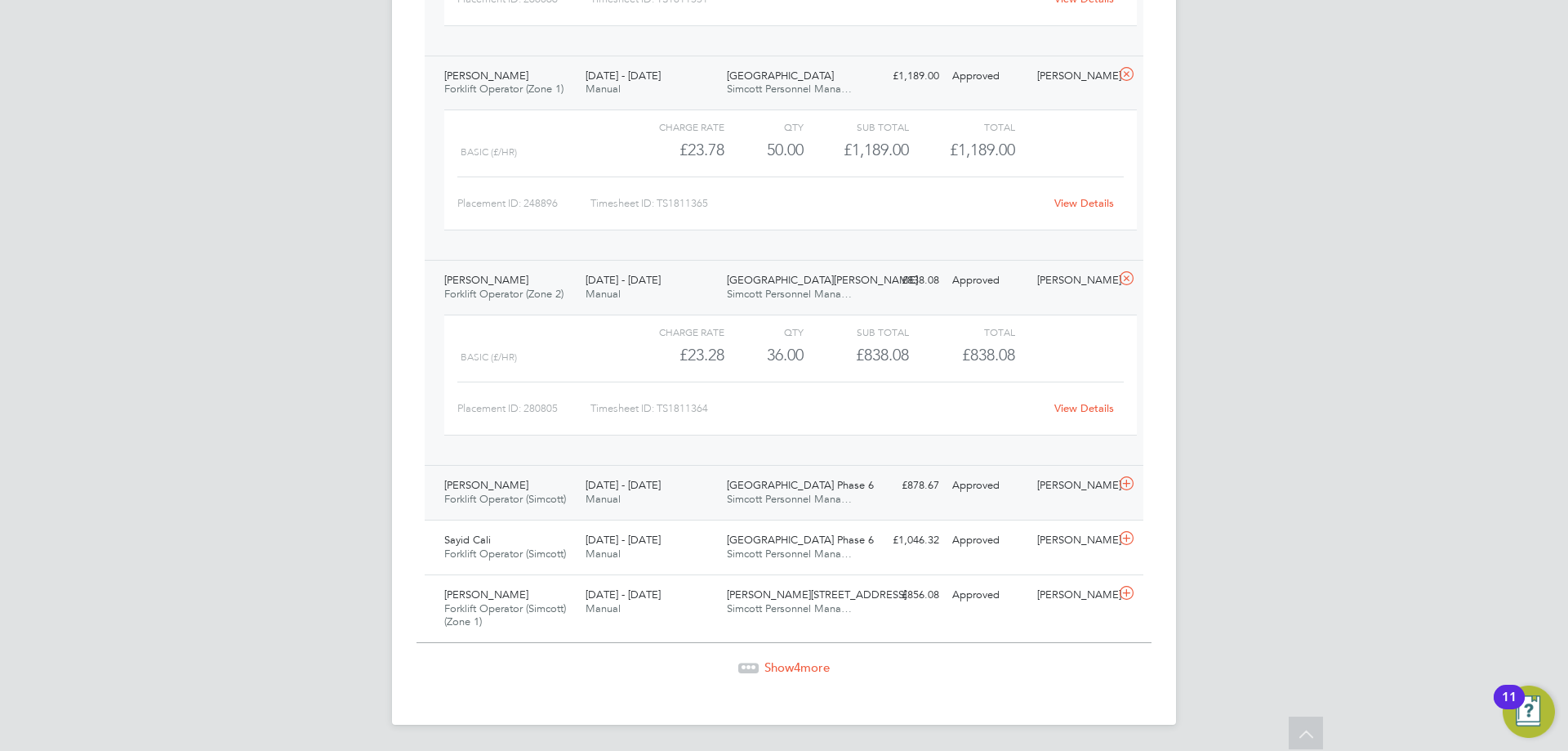
click at [588, 483] on span "[DATE] - [DATE]" at bounding box center [623, 484] width 75 height 14
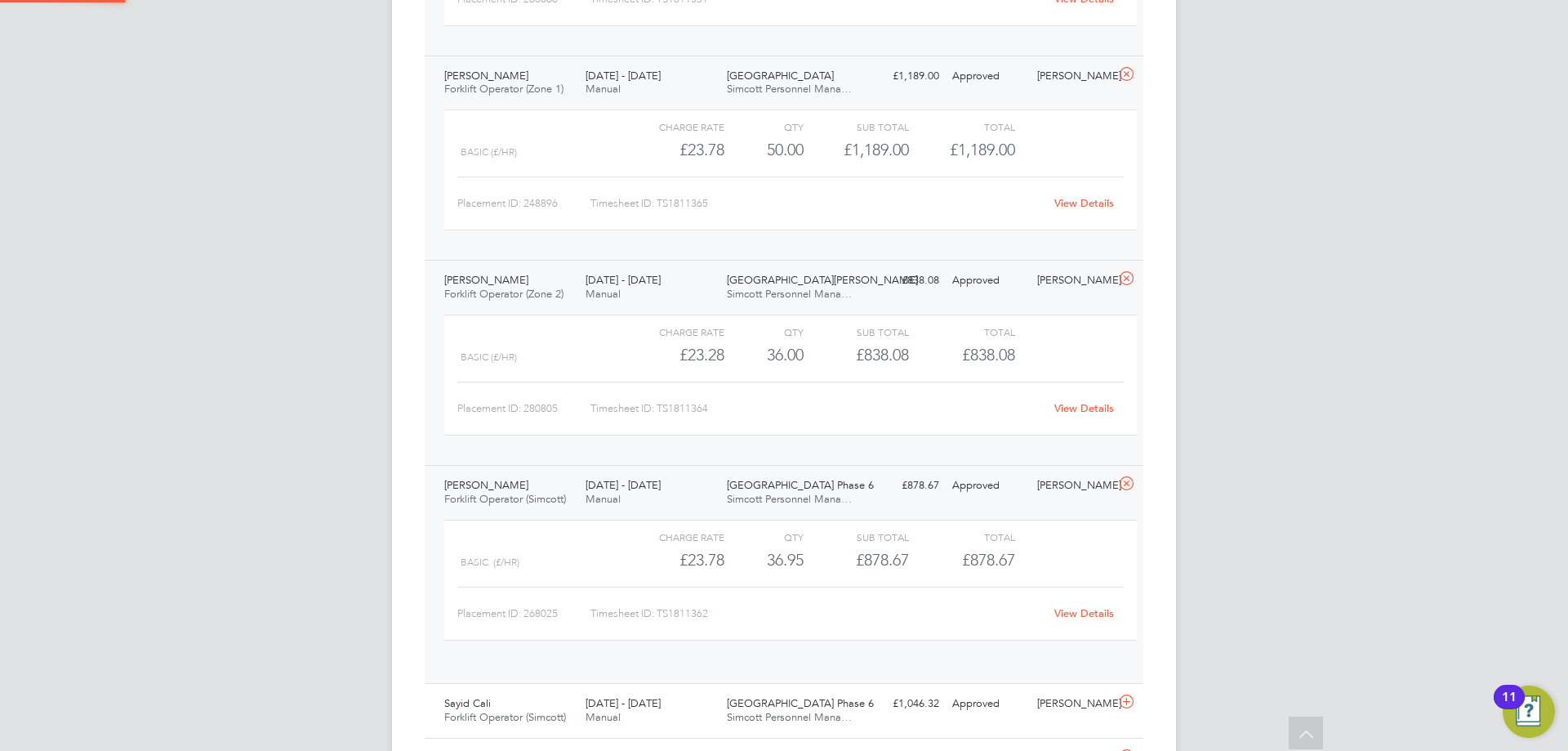
scroll to position [8, 8]
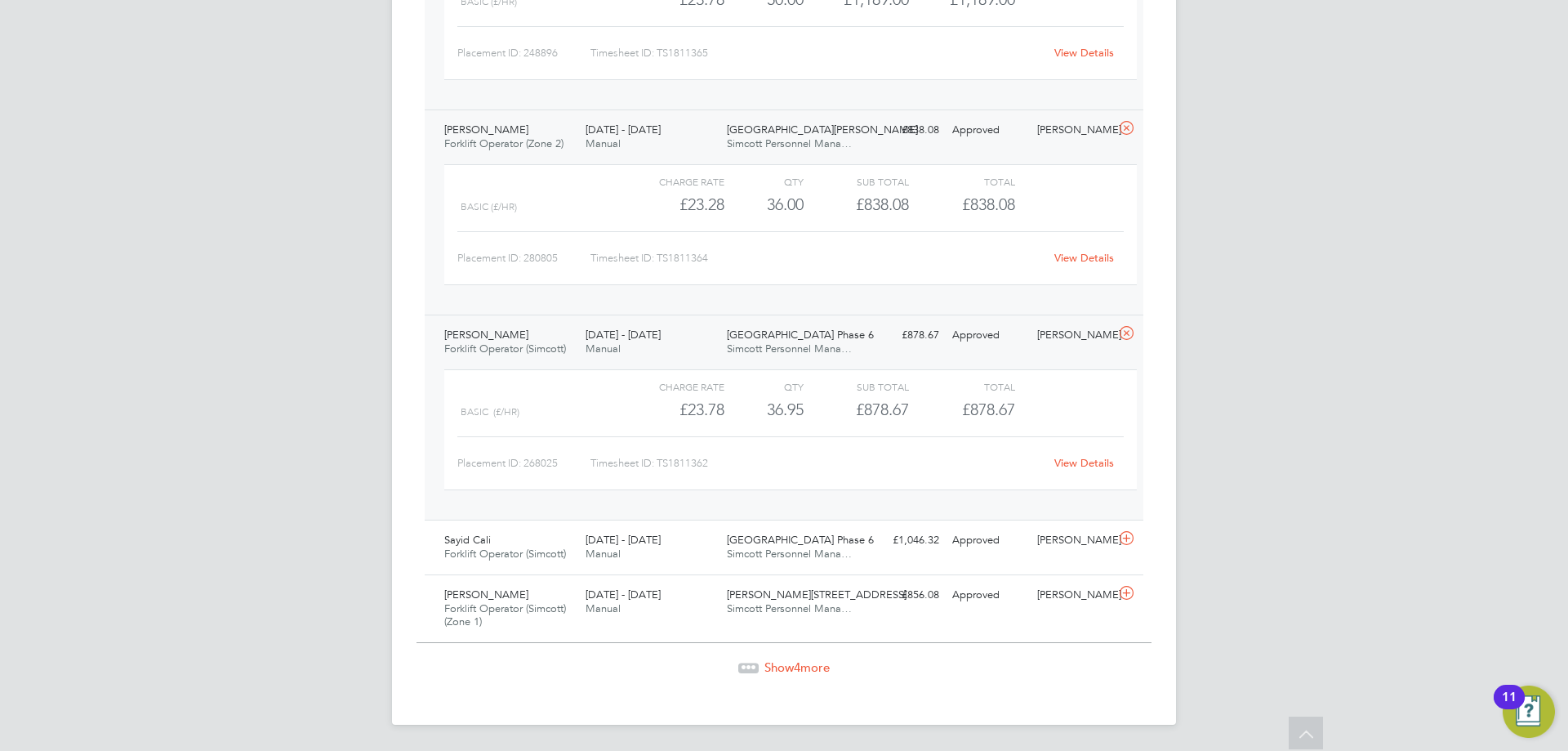
click at [776, 670] on span "Show 4 more" at bounding box center [797, 667] width 65 height 16
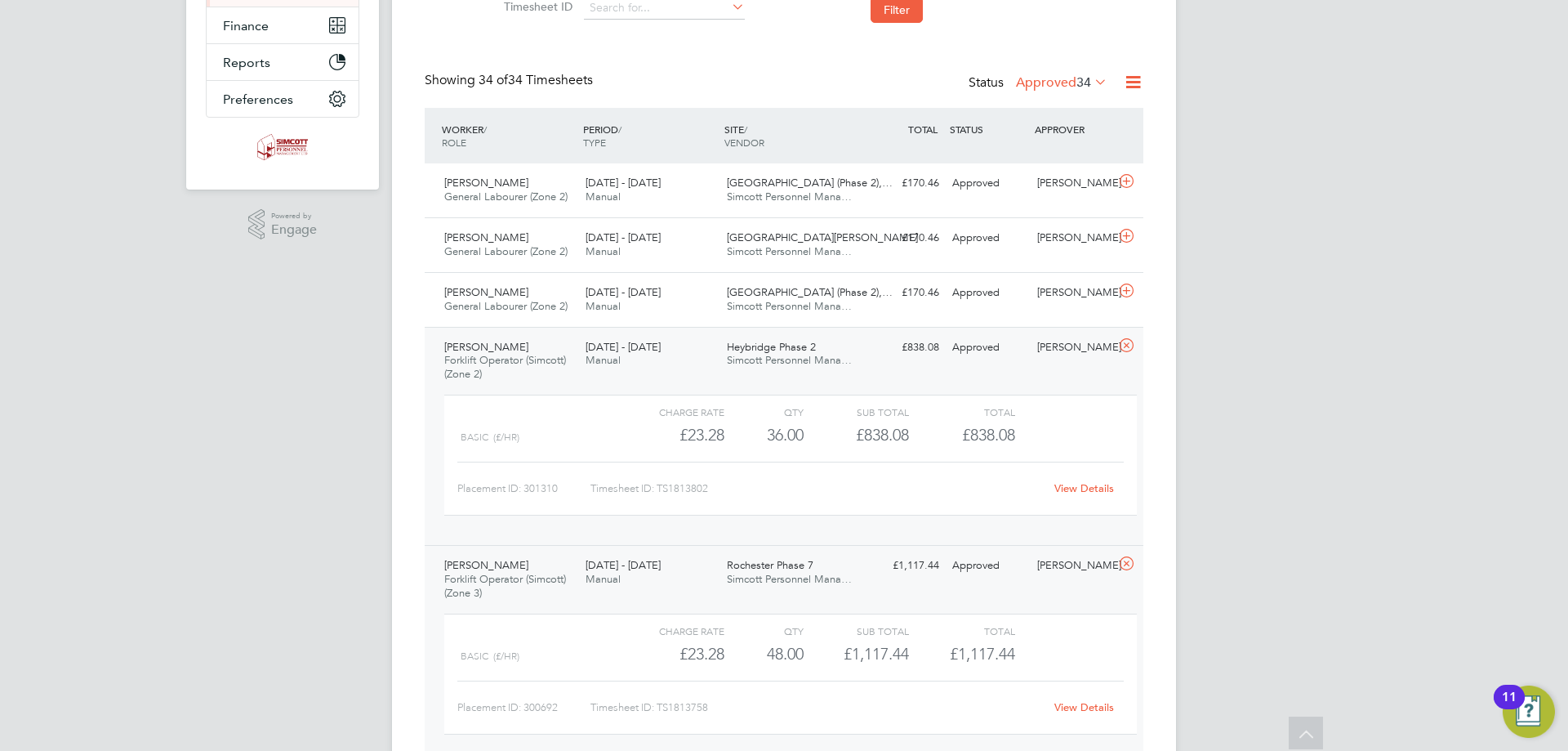
click at [667, 358] on div "[DATE] - [DATE] Manual" at bounding box center [649, 354] width 141 height 41
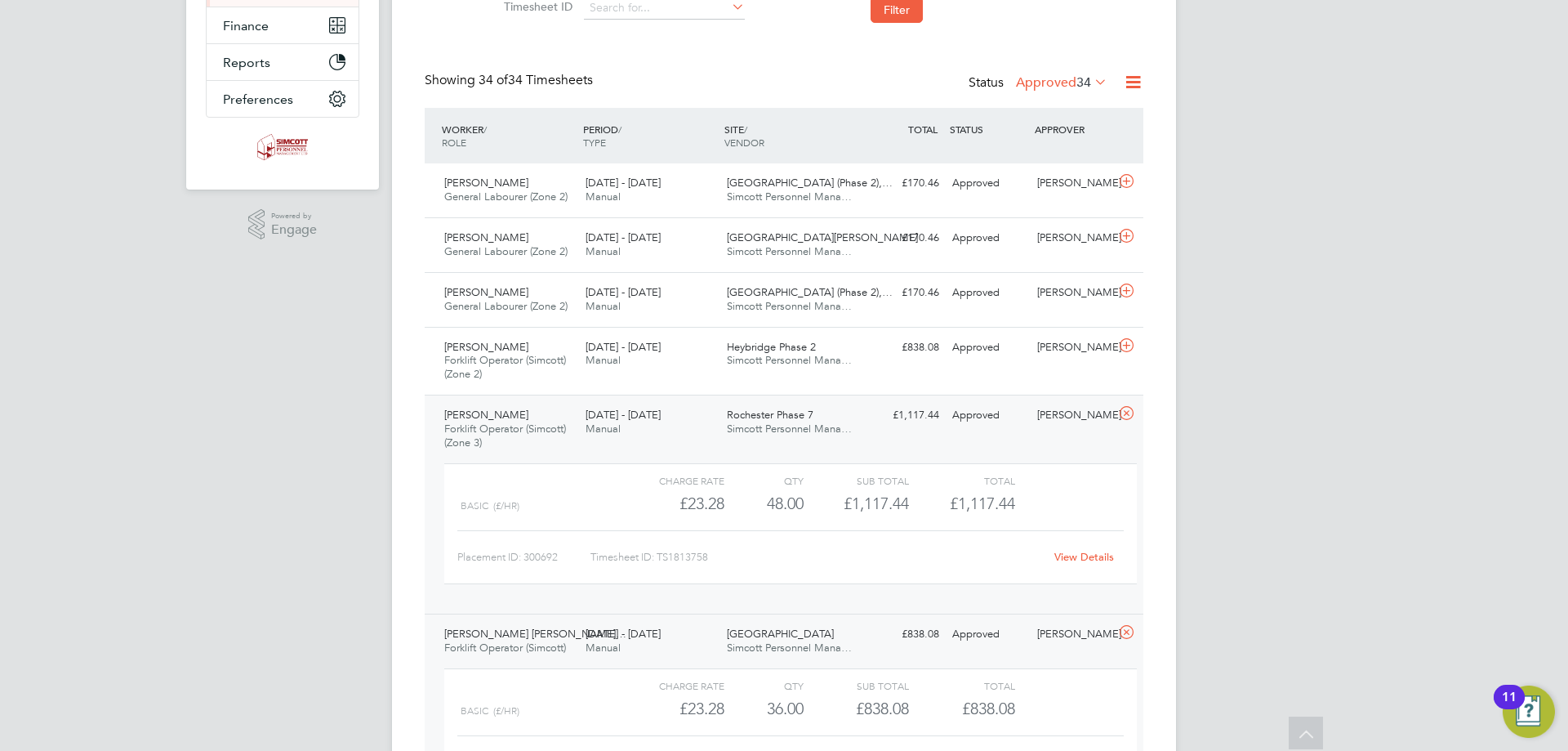
click at [1085, 85] on span "34" at bounding box center [1084, 82] width 15 height 17
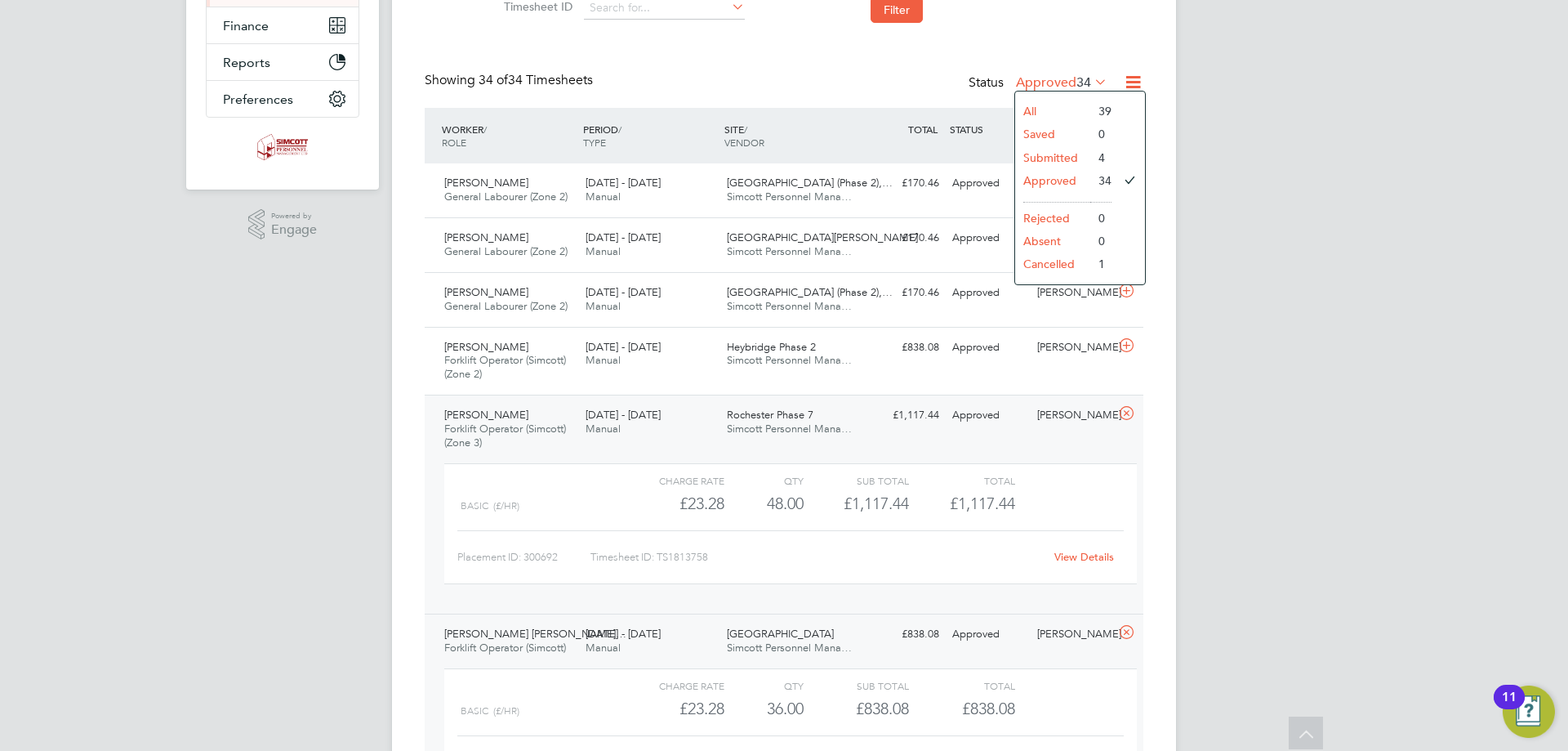
click at [1066, 153] on li "Submitted" at bounding box center [1052, 158] width 75 height 23
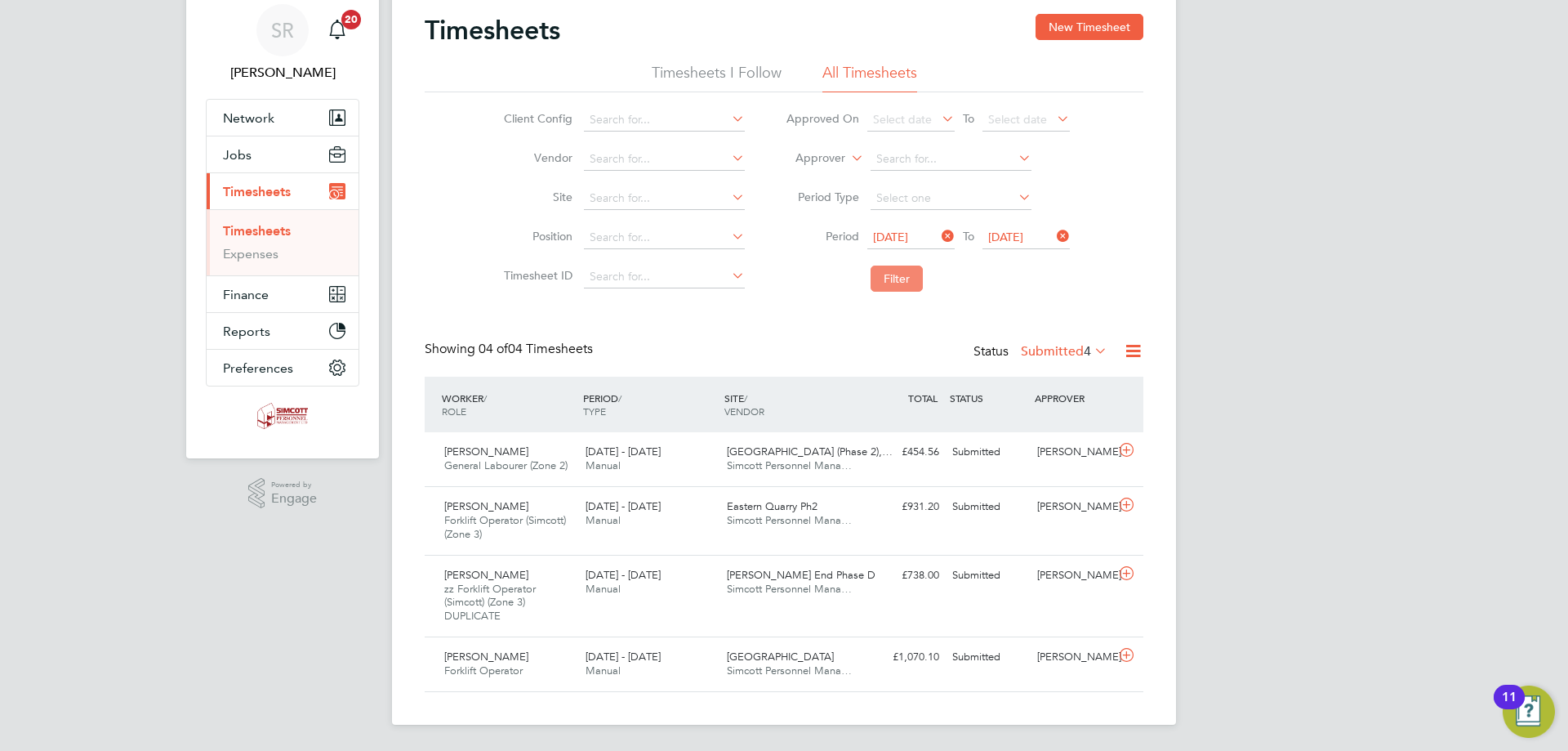
click at [880, 278] on button "Filter" at bounding box center [897, 278] width 53 height 26
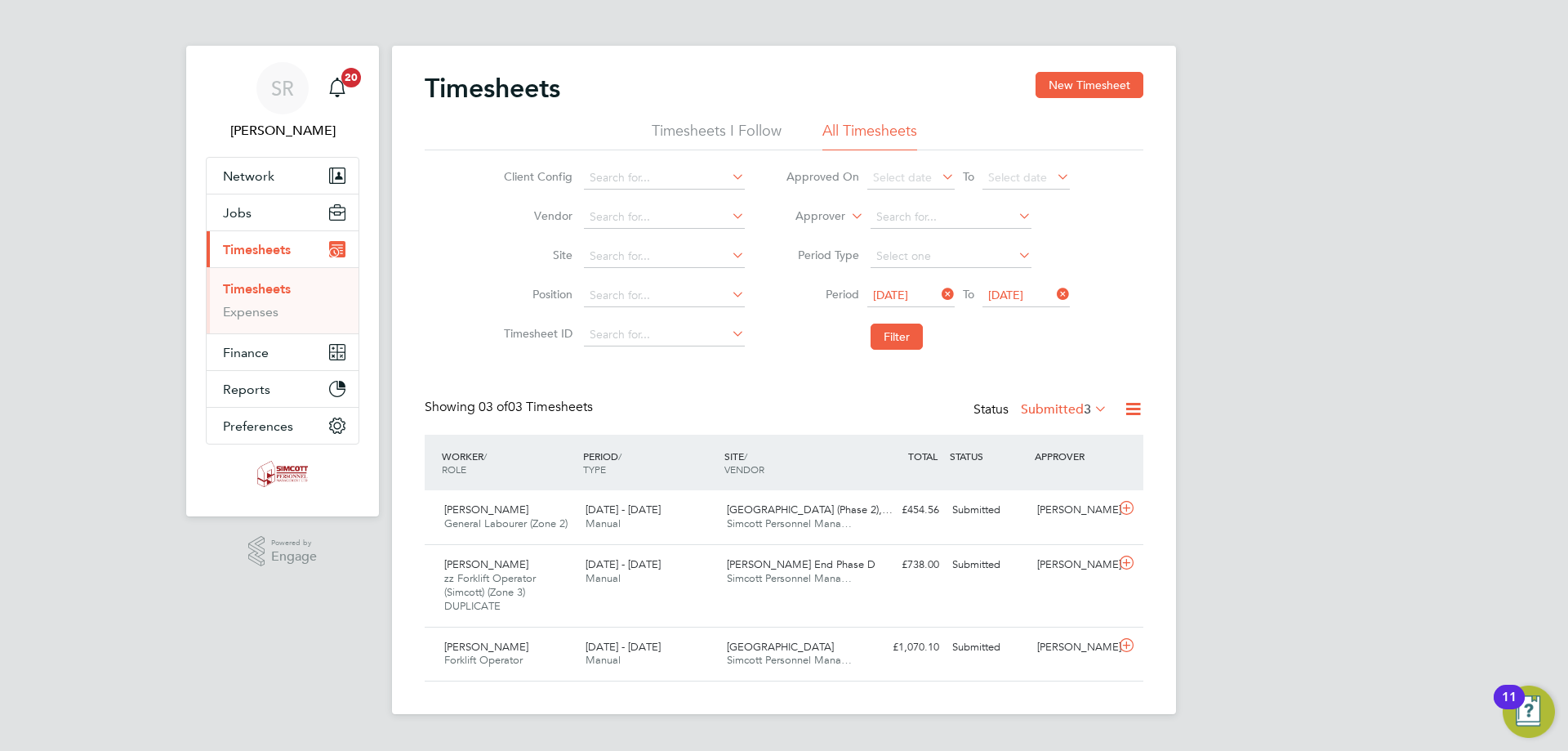
click at [1045, 407] on label "Submitted 3" at bounding box center [1064, 409] width 87 height 17
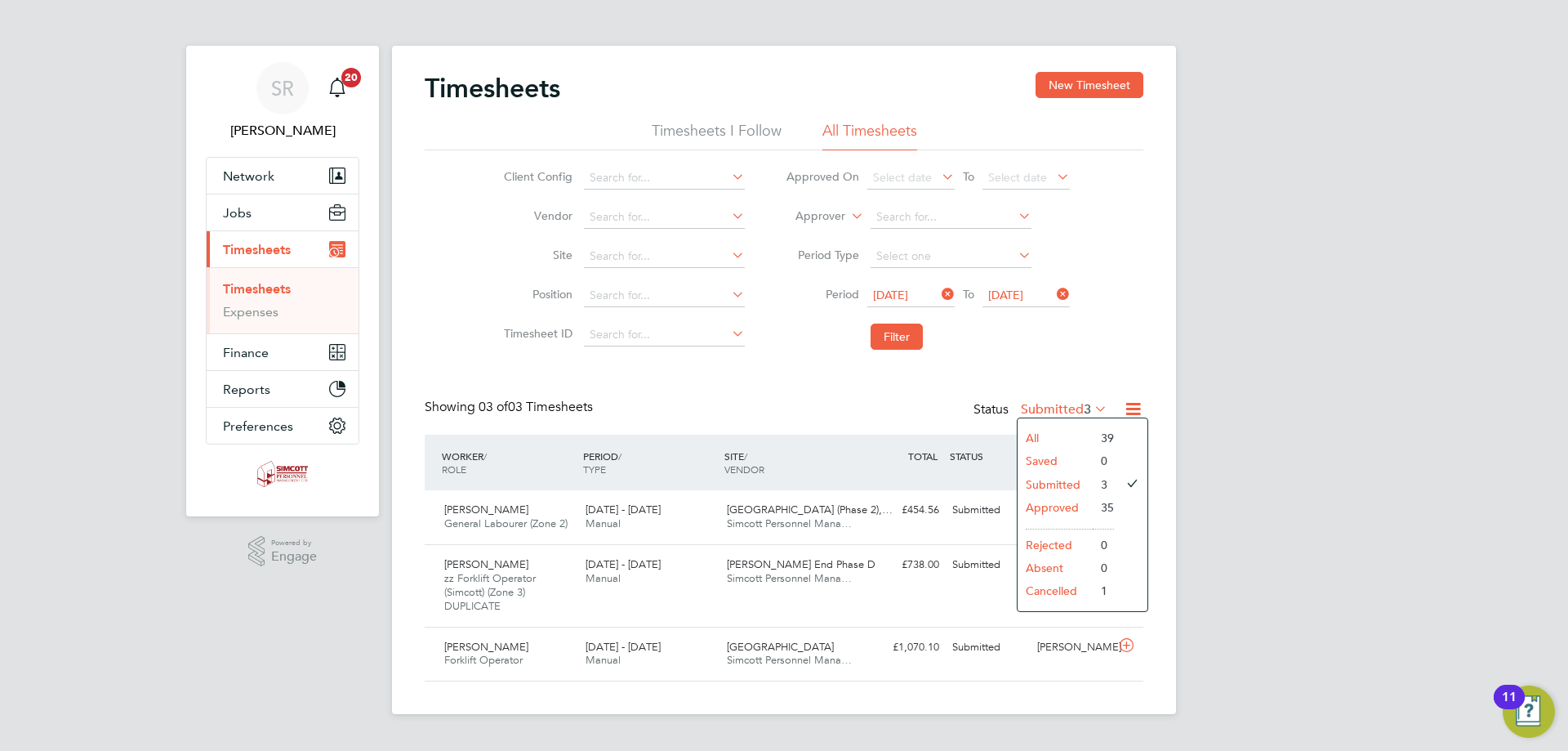
click at [1062, 509] on li "Approved" at bounding box center [1054, 508] width 75 height 23
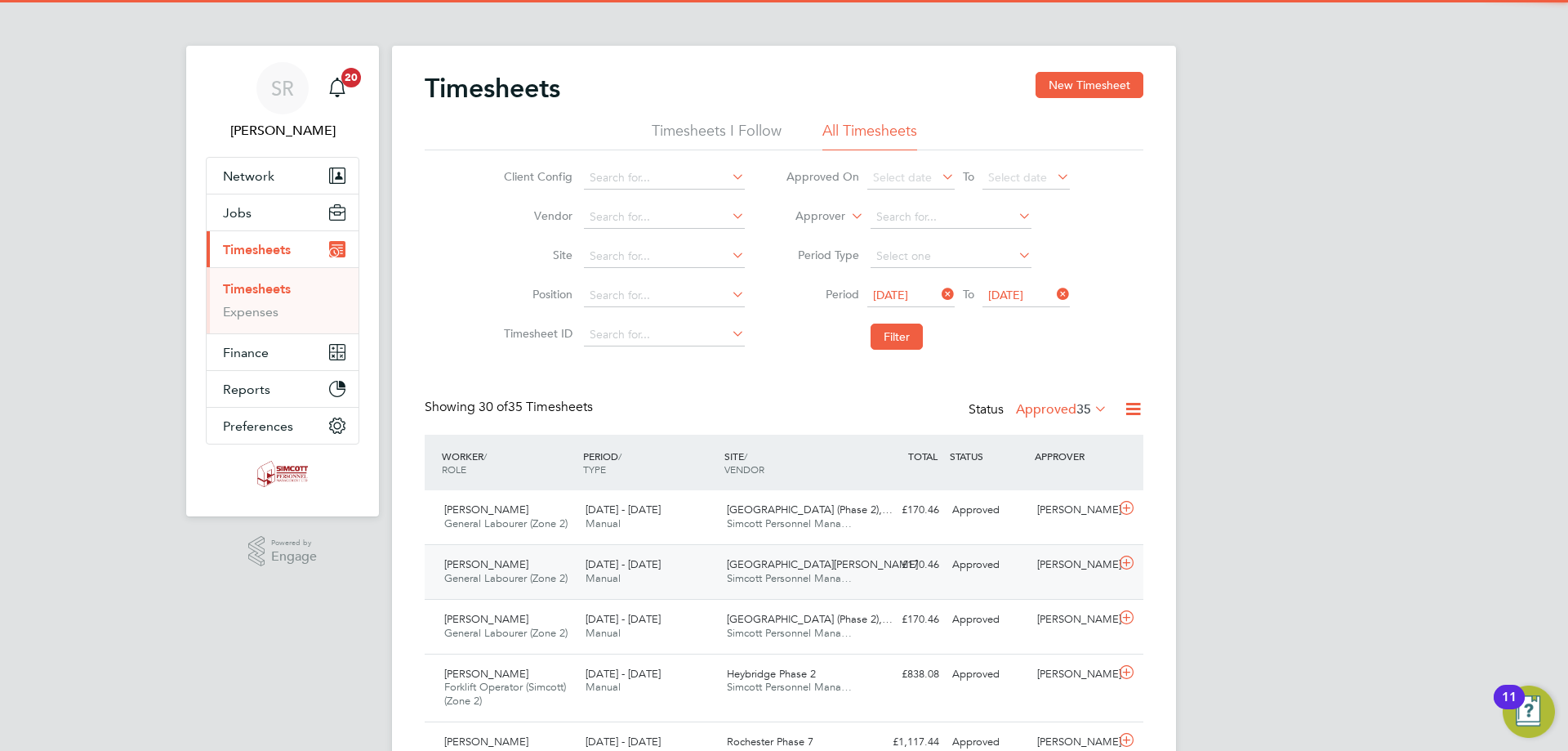
scroll to position [42, 142]
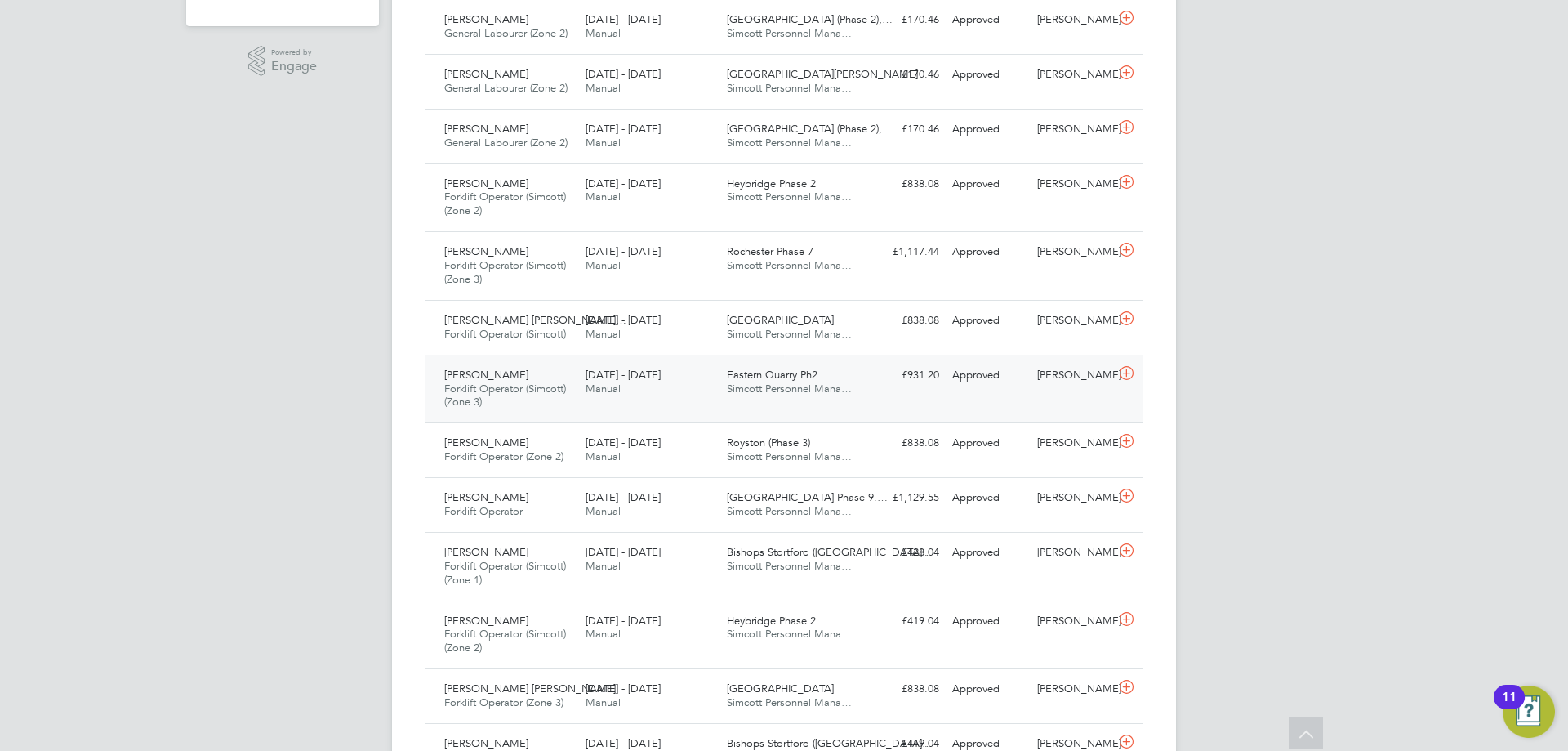
click at [641, 396] on div "[DATE] - [DATE] Manual" at bounding box center [649, 382] width 141 height 41
